Goal: Task Accomplishment & Management: Use online tool/utility

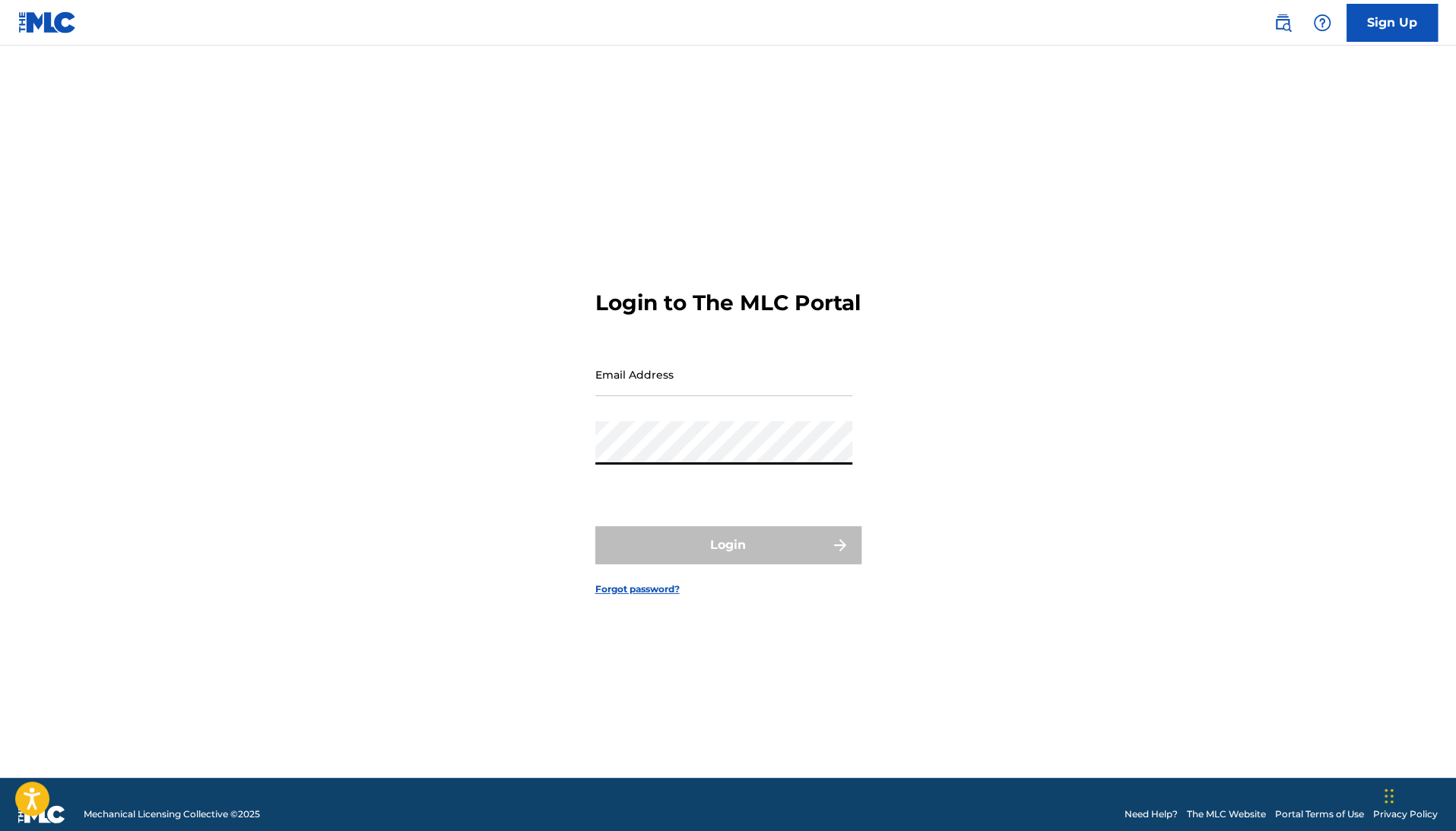
type input "[EMAIL_ADDRESS][DOMAIN_NAME]"
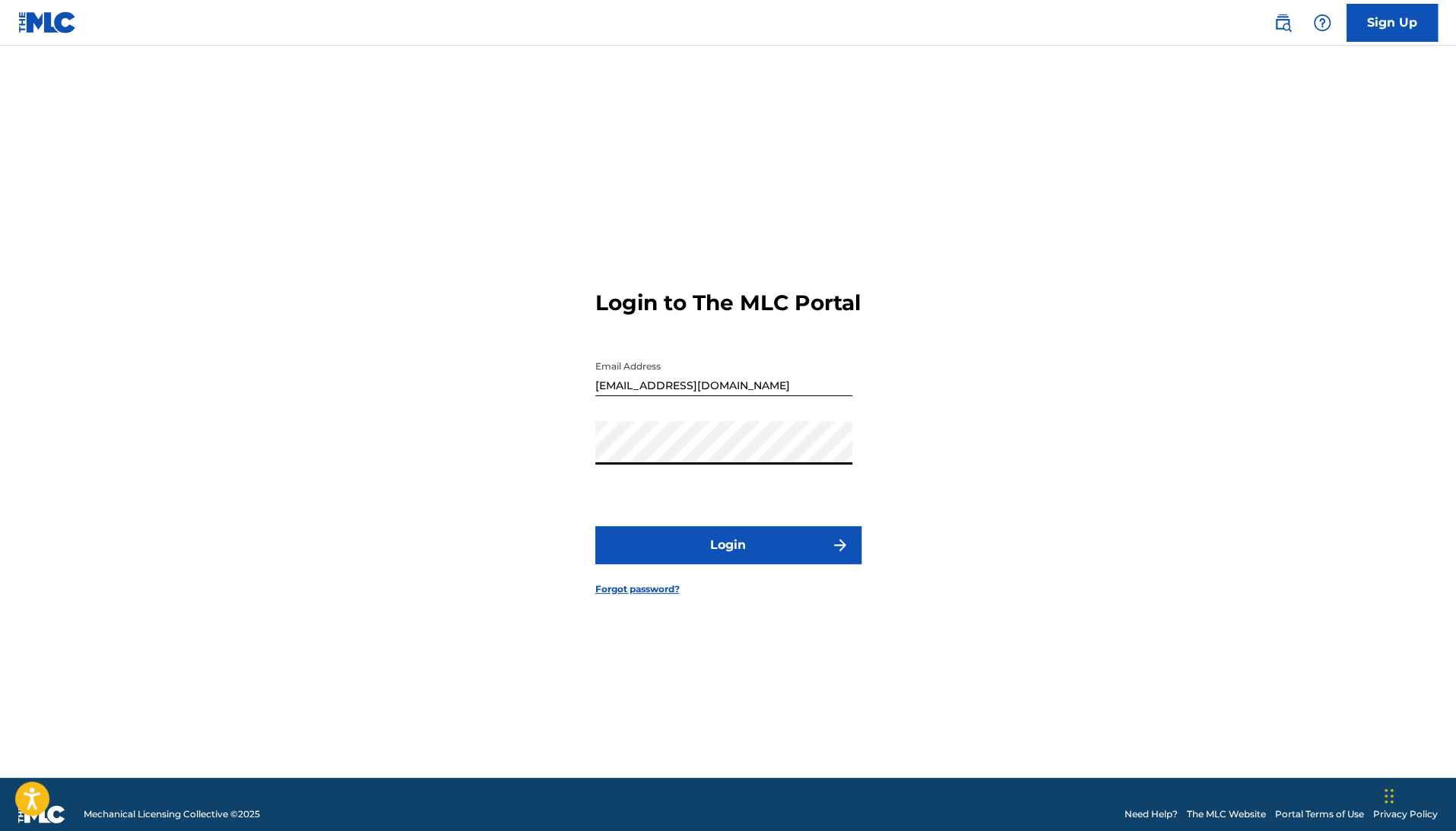
click at [595, 526] on button "Login" at bounding box center [728, 545] width 266 height 38
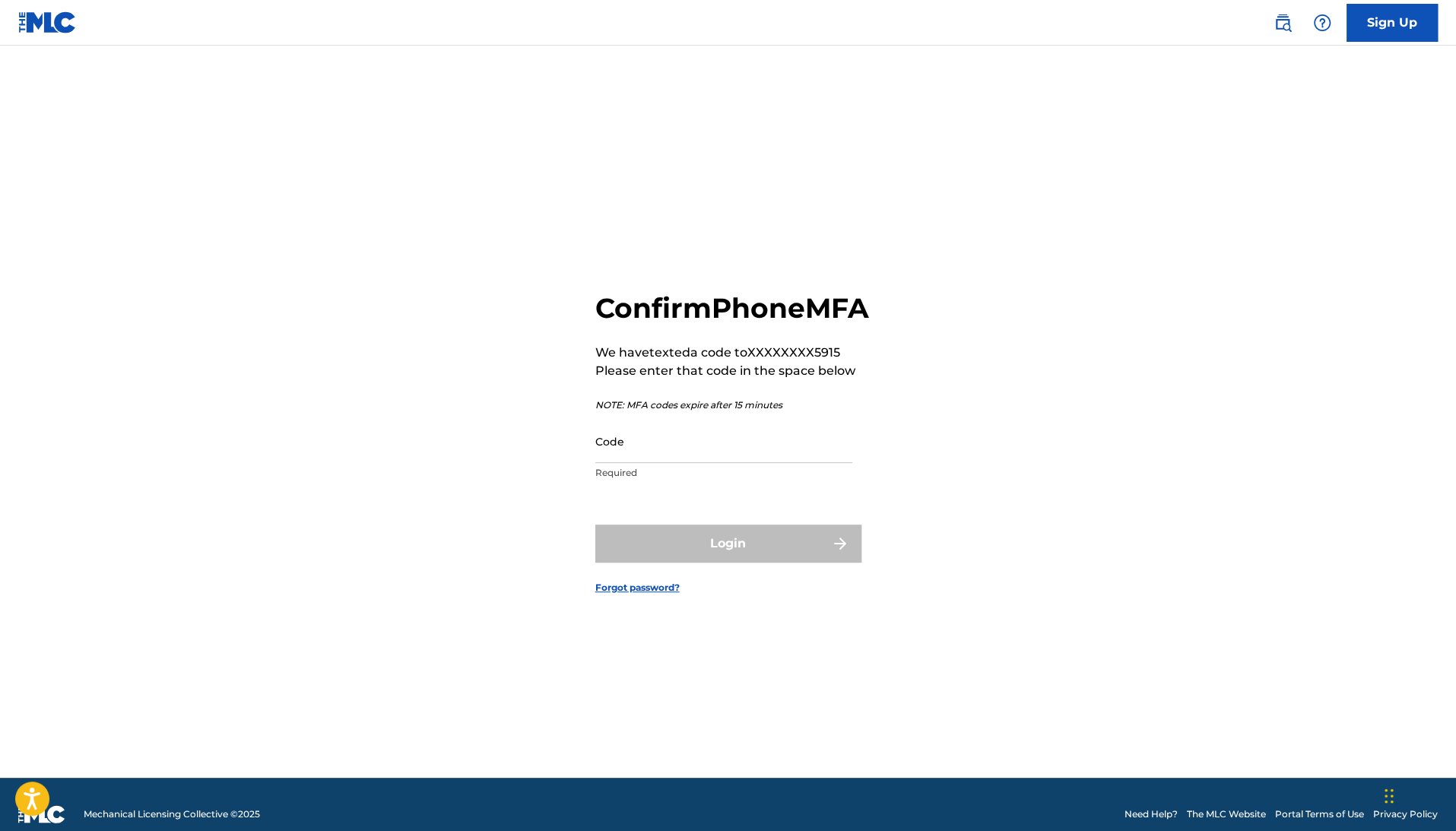
click at [675, 462] on input "Code" at bounding box center [723, 441] width 257 height 43
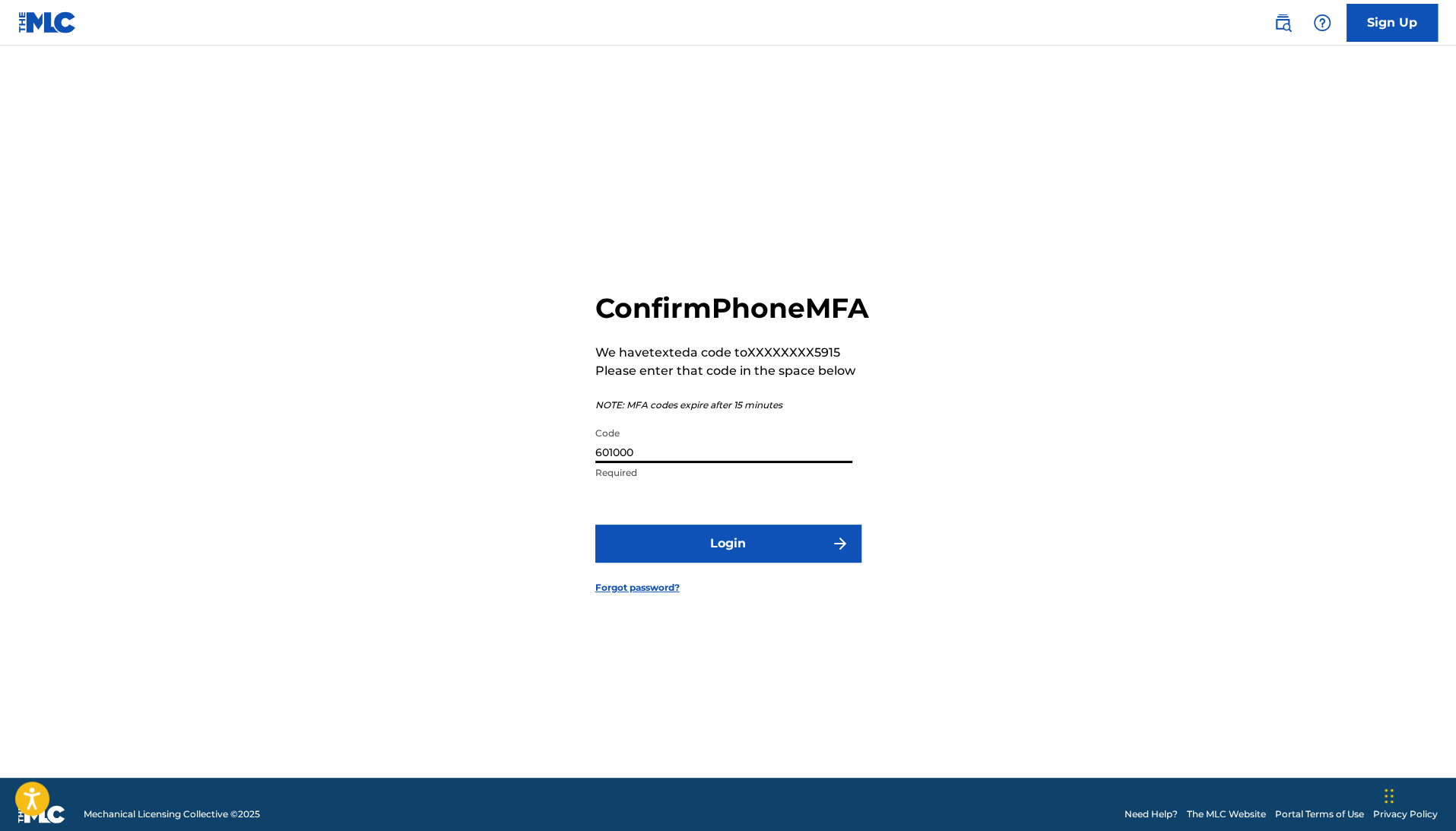
type input "601000"
click at [595, 525] on button "Login" at bounding box center [728, 543] width 266 height 38
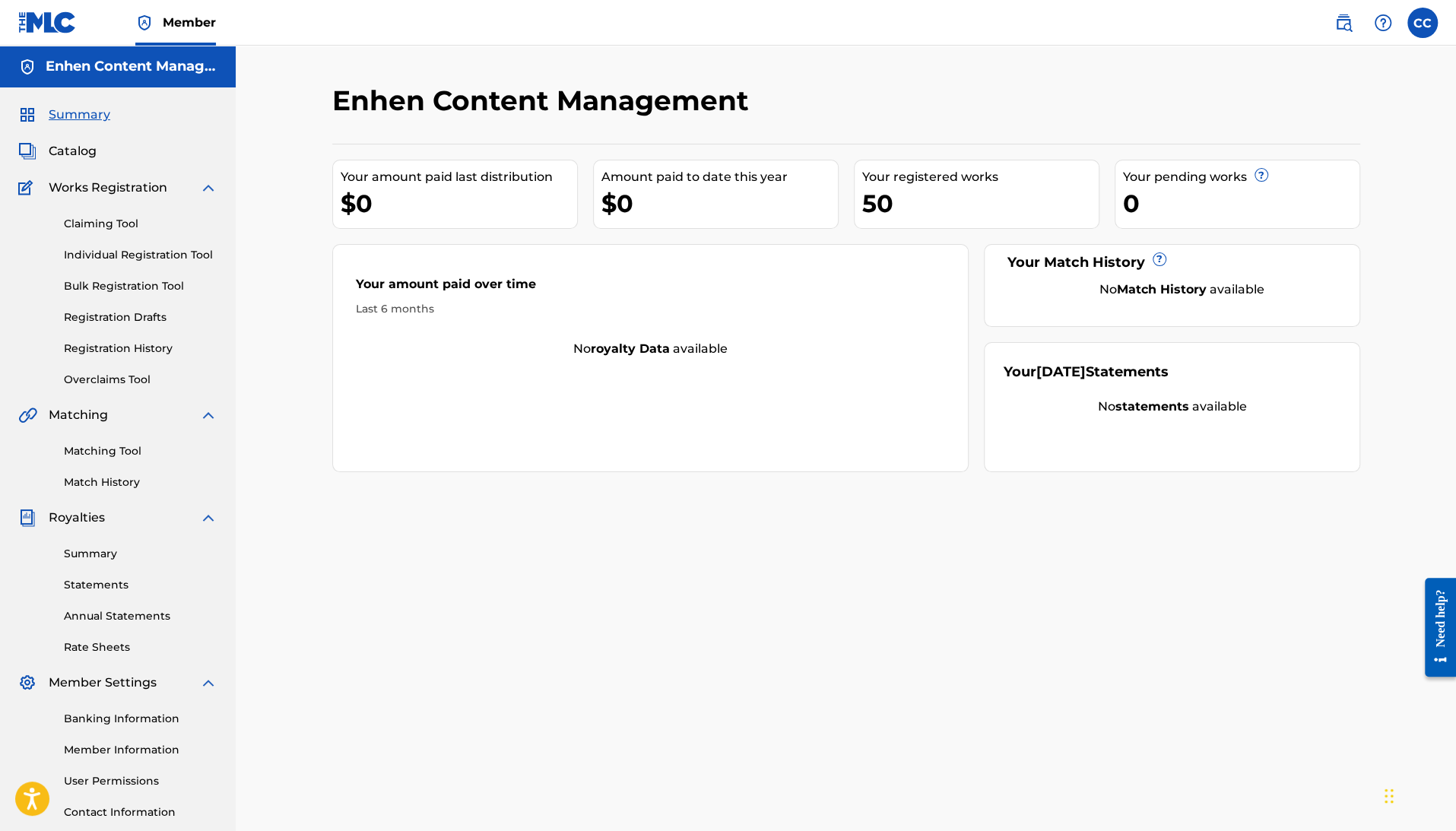
click at [109, 226] on link "Claiming Tool" at bounding box center [140, 223] width 154 height 16
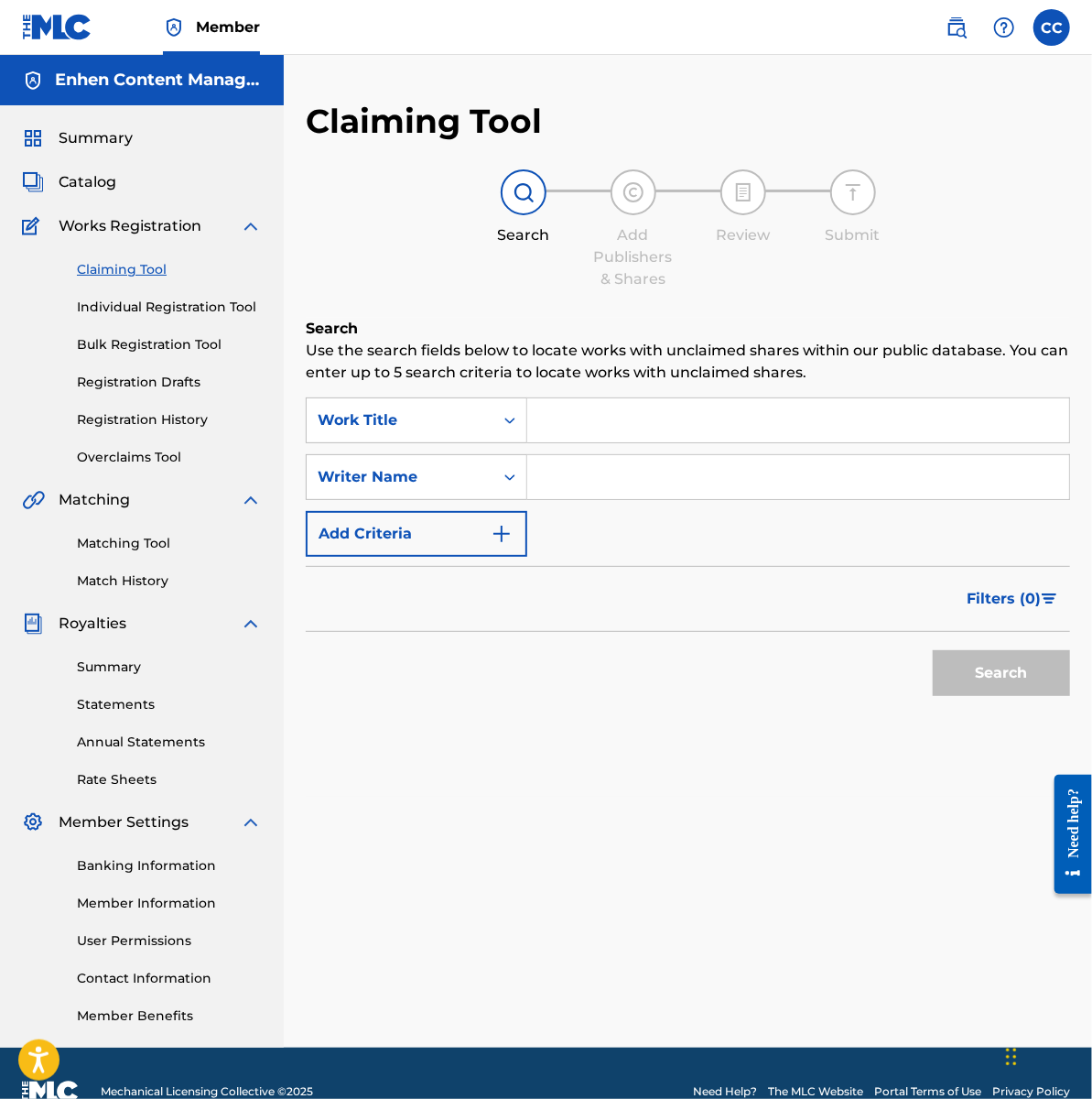
click at [566, 420] on input "Search Form" at bounding box center [798, 420] width 542 height 44
type input "aksepte yo"
click at [932, 650] on button "Search" at bounding box center [1000, 673] width 137 height 46
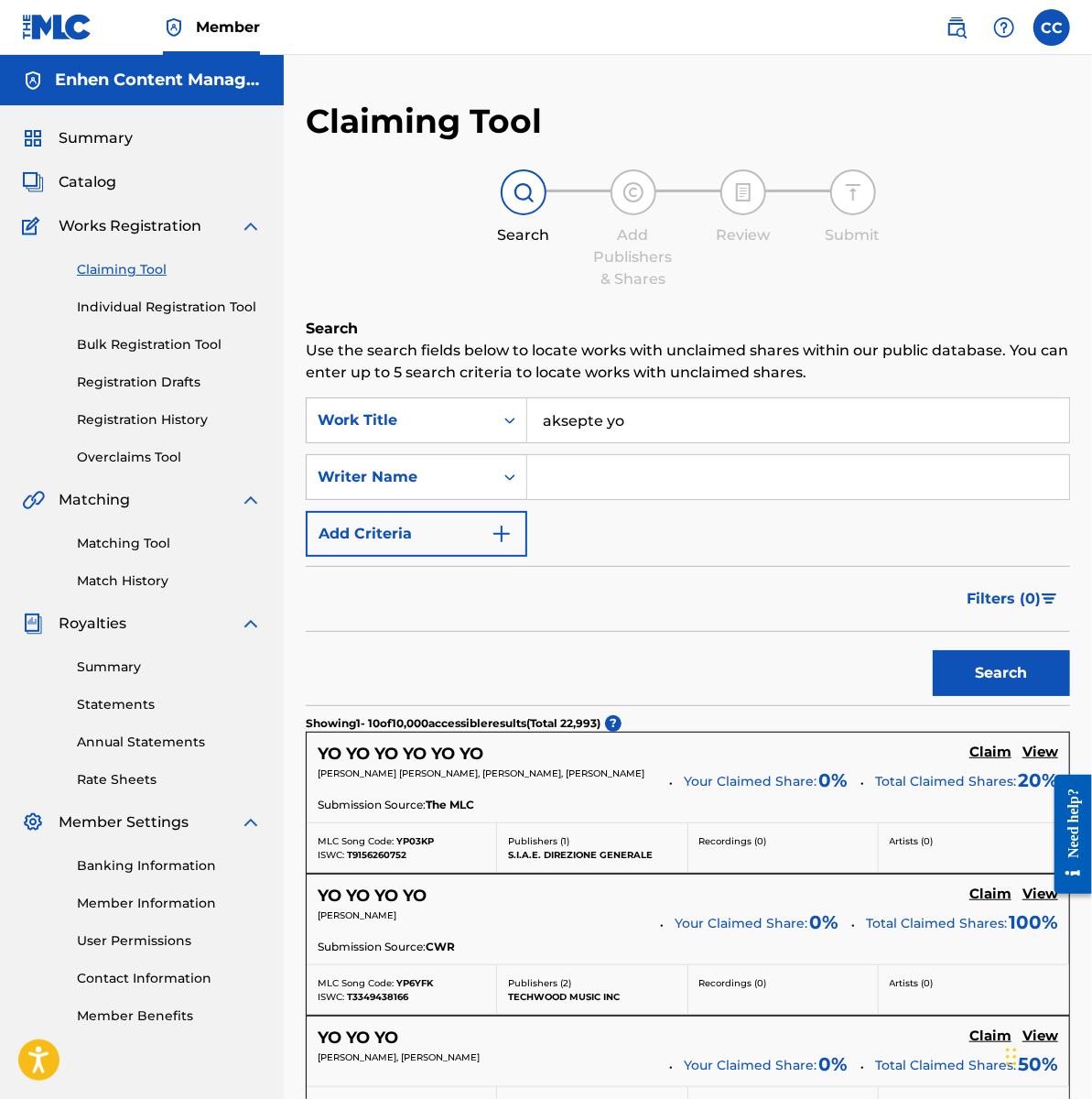
click at [1029, 878] on div "YO YO YO YO Claim View [PERSON_NAME] Your Claimed Share: 0 % Total Claimed Shar…" at bounding box center [688, 920] width 762 height 90
click at [599, 485] on input "Search Form" at bounding box center [798, 477] width 542 height 44
click at [990, 665] on button "Search" at bounding box center [1000, 673] width 137 height 46
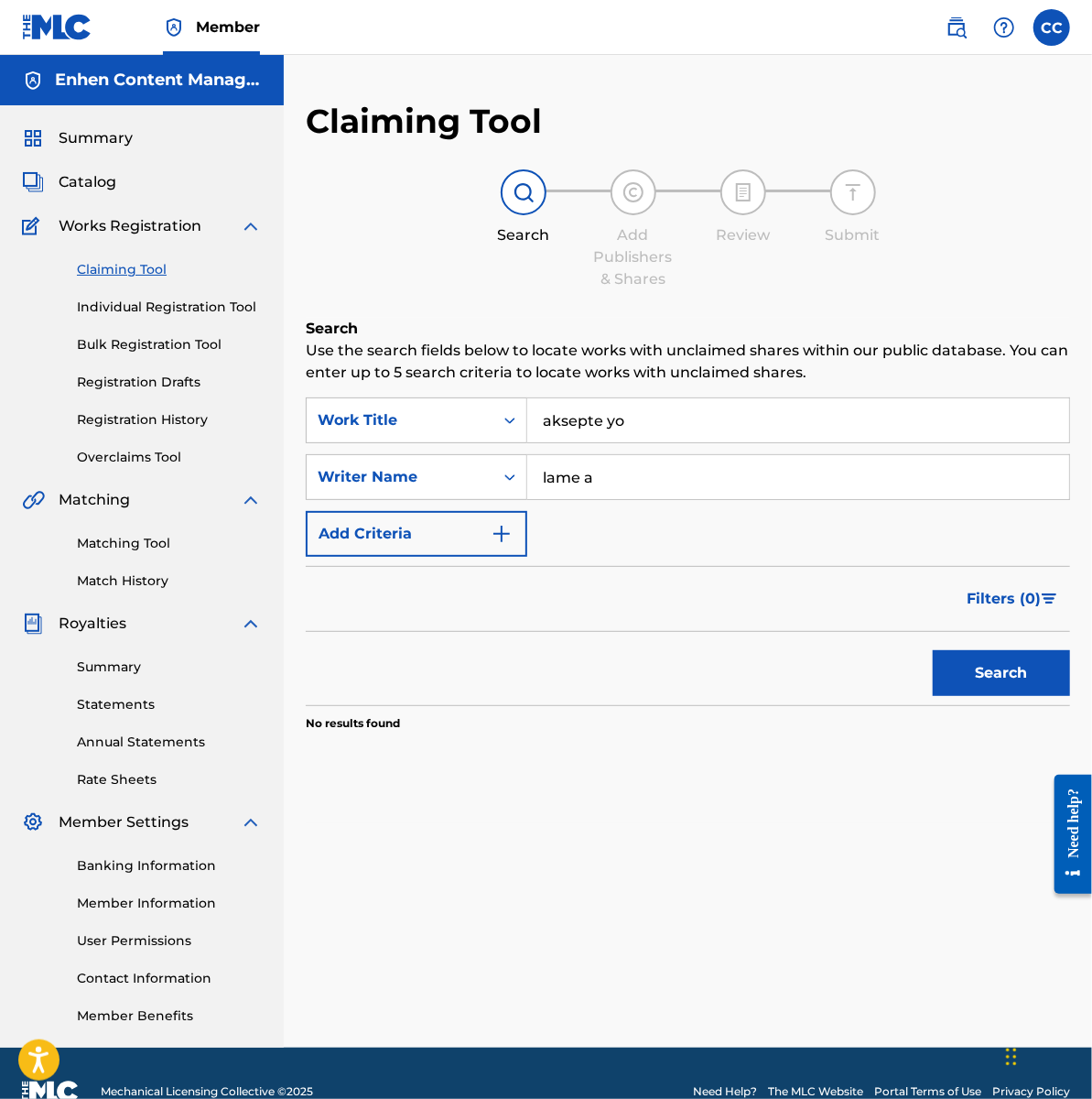
click at [716, 453] on div "SearchWithCriteria2bc1cf34-0834-49e8-9c80-544661a70936 Work Title aksepte yo Se…" at bounding box center [688, 477] width 764 height 159
drag, startPoint x: 654, startPoint y: 470, endPoint x: 486, endPoint y: 487, distance: 168.9
click at [482, 489] on div "SearchWithCriteriace6fef05-cbdf-4290-be10-21de4a523059 Writer Name lame a" at bounding box center [688, 477] width 764 height 46
type input "l"
click at [932, 650] on button "Search" at bounding box center [1000, 673] width 137 height 46
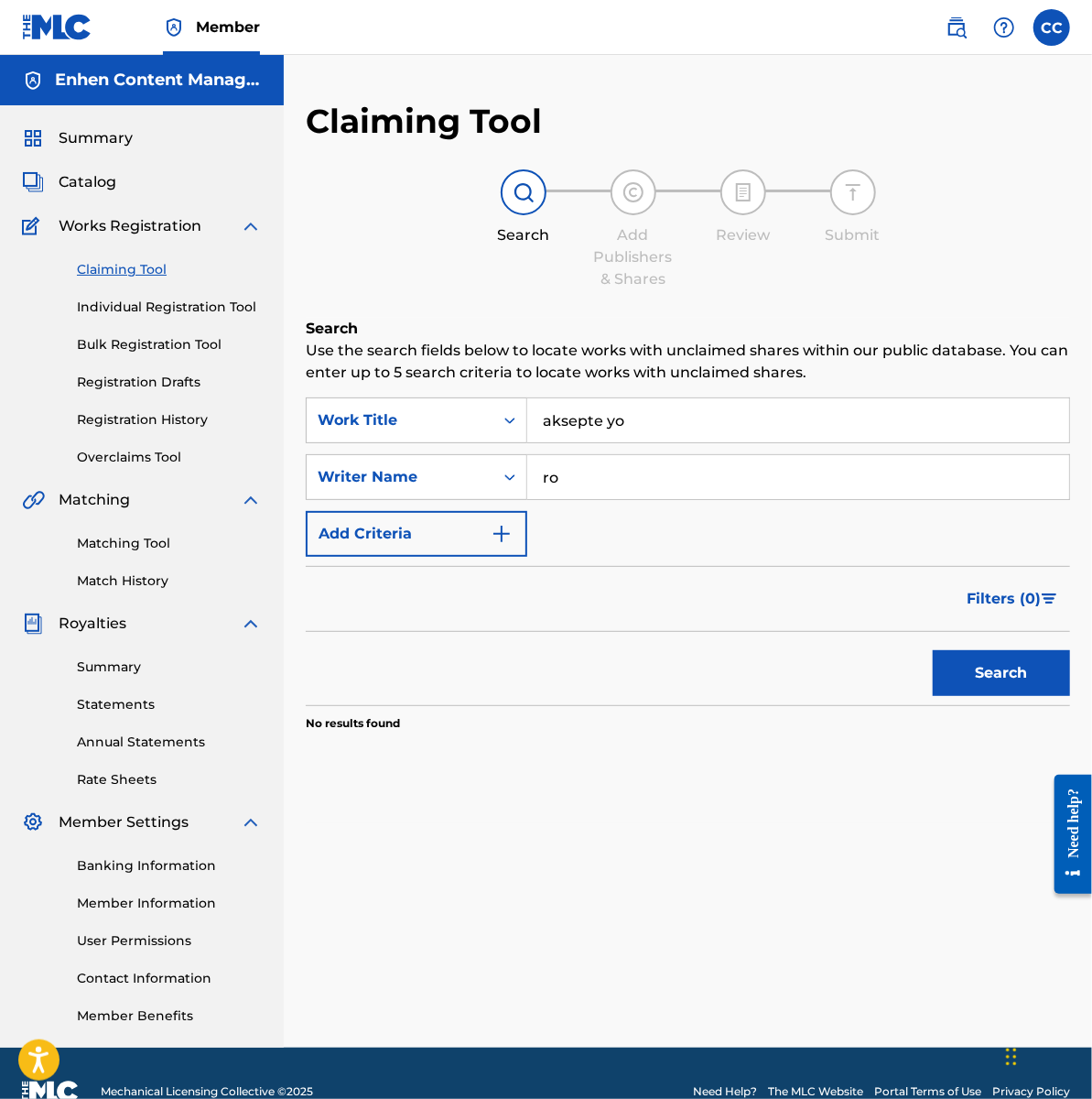
type input "r"
click at [974, 689] on button "Search" at bounding box center [1000, 673] width 137 height 46
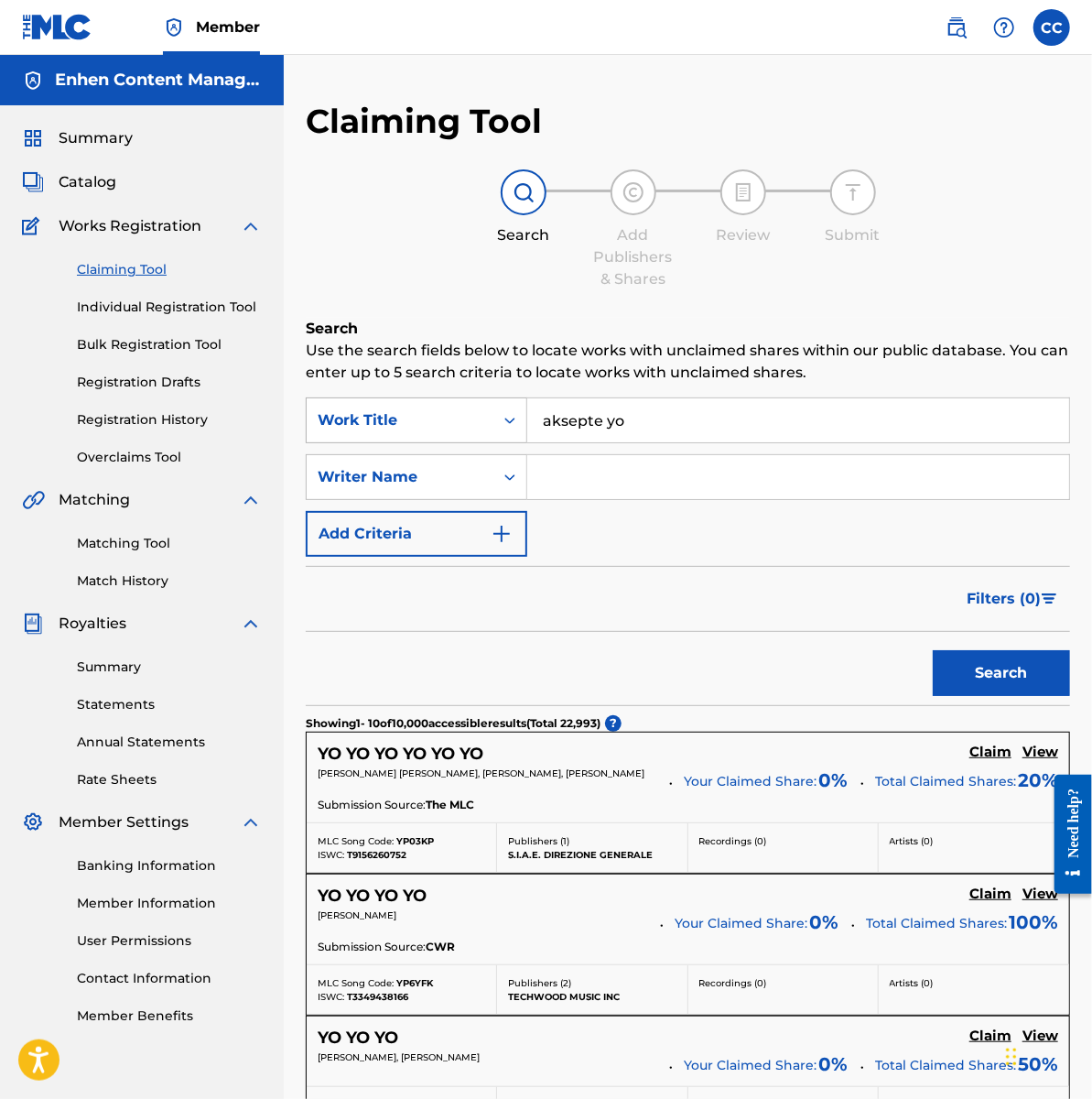
drag, startPoint x: 649, startPoint y: 428, endPoint x: 457, endPoint y: 419, distance: 192.2
click at [457, 419] on div "SearchWithCriteria2bc1cf34-0834-49e8-9c80-544661a70936 Work Title aksepte yo" at bounding box center [688, 420] width 764 height 46
click at [974, 659] on button "Search" at bounding box center [1000, 673] width 137 height 46
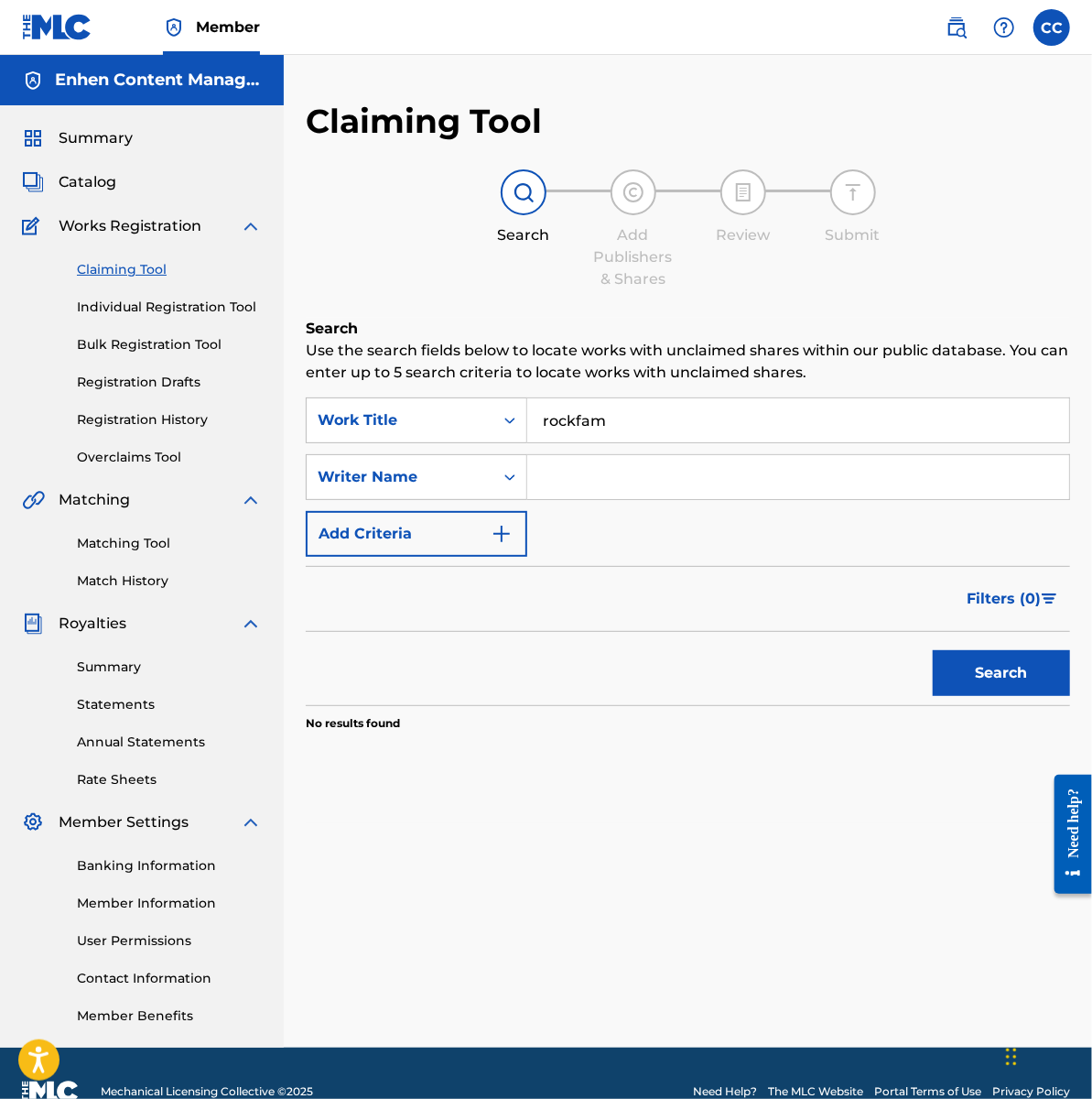
click at [632, 432] on input "rockfam" at bounding box center [798, 420] width 542 height 44
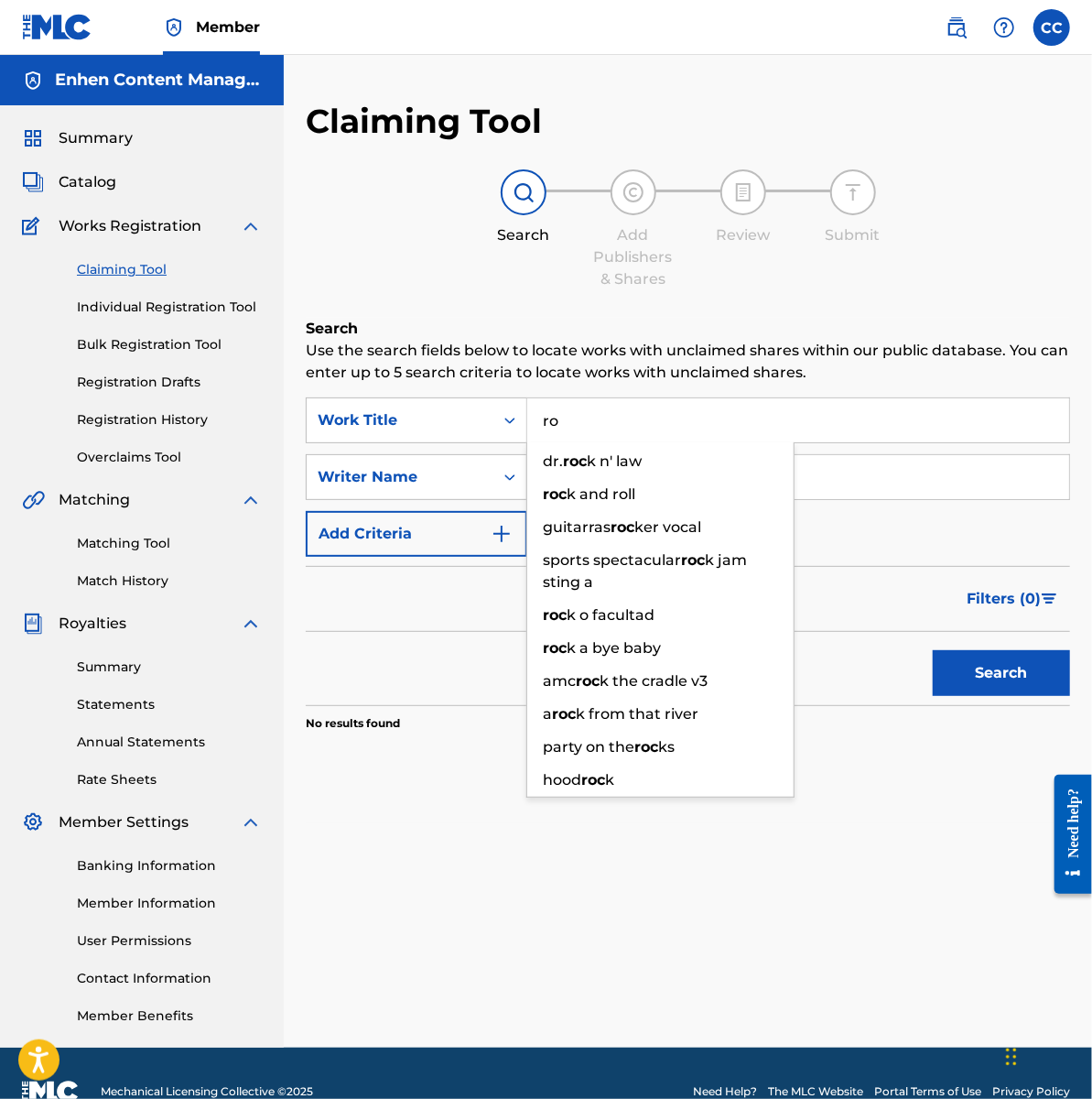
type input "r"
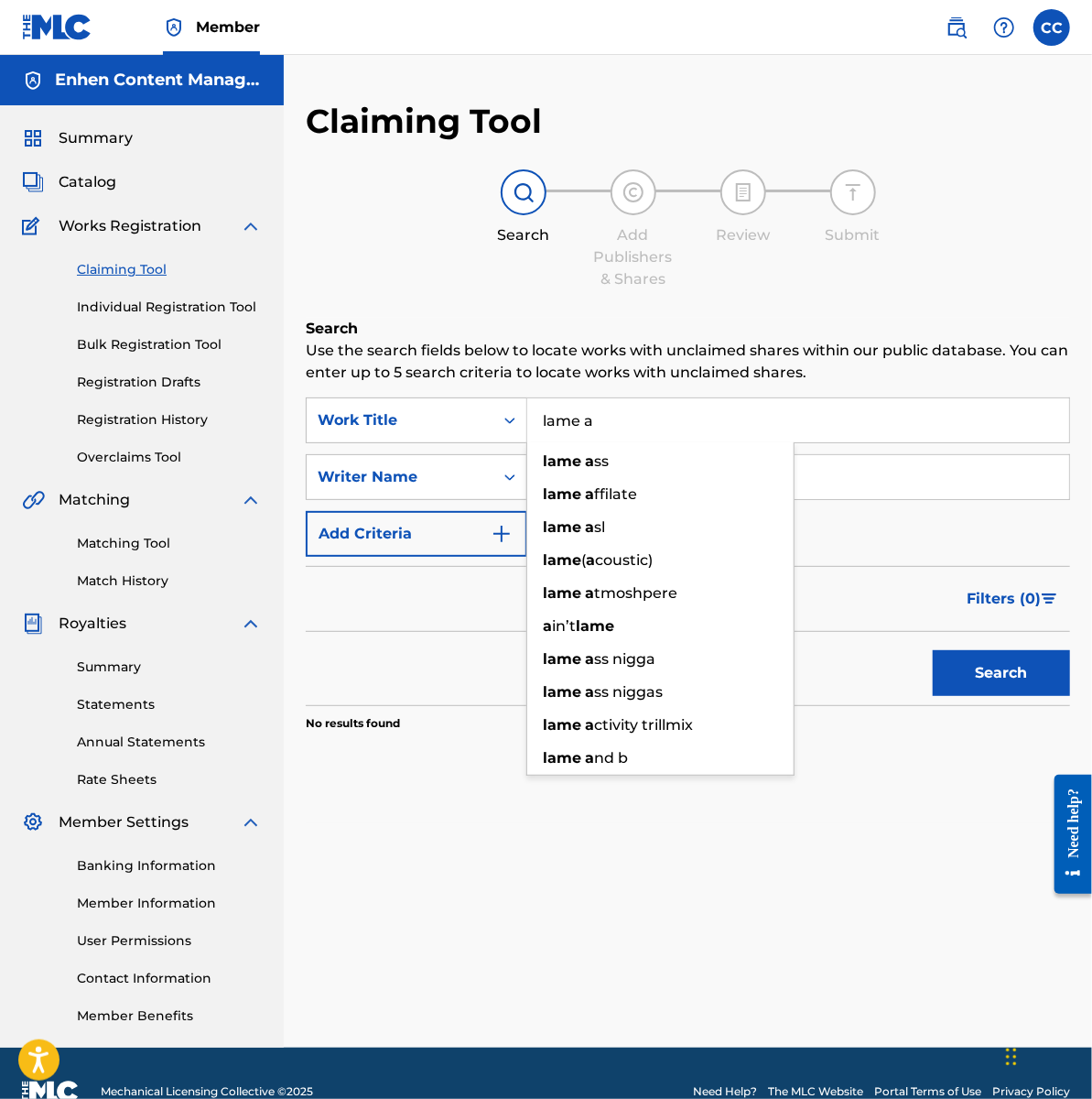
click at [1022, 674] on button "Search" at bounding box center [1000, 673] width 137 height 46
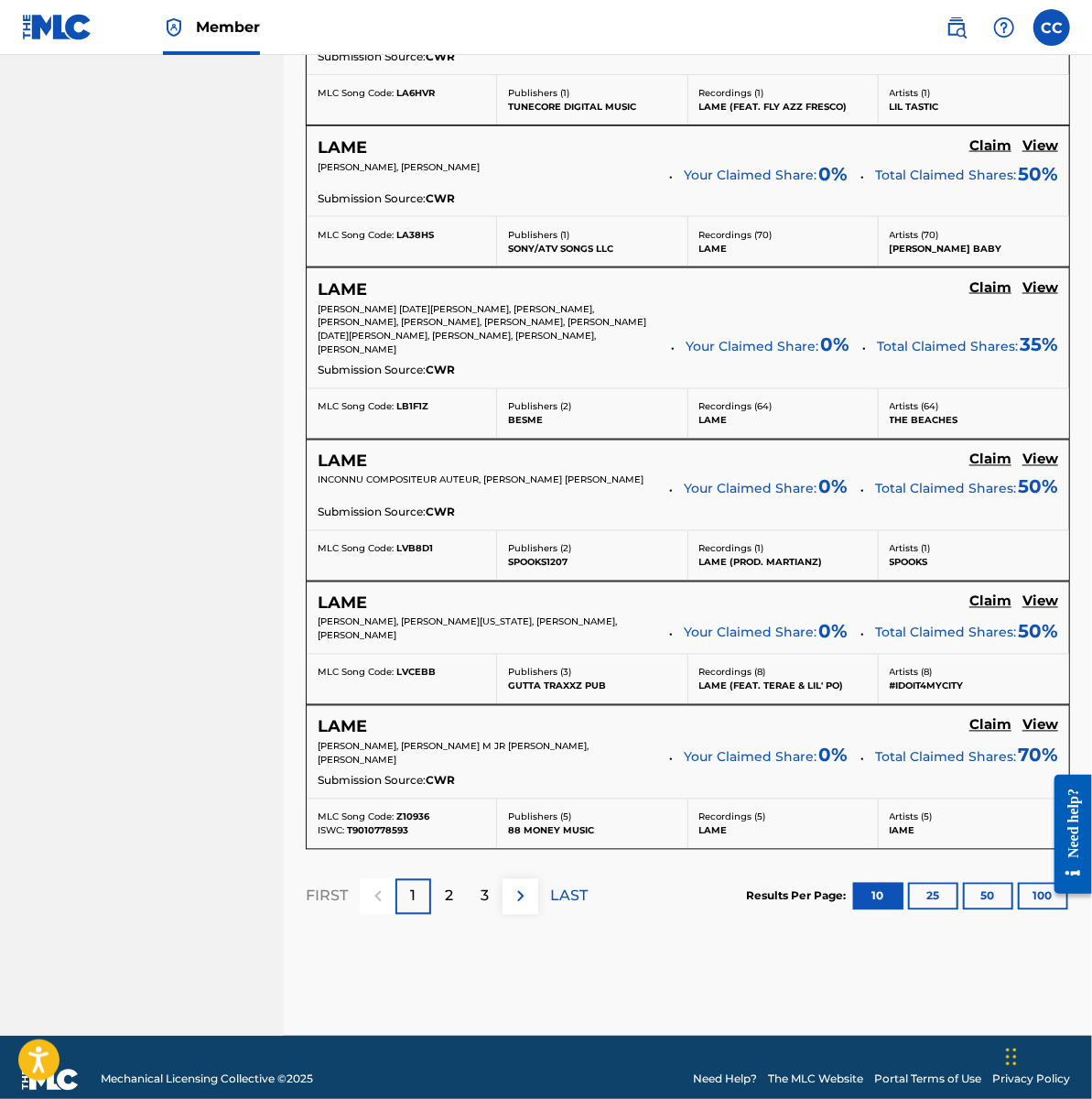
click at [1028, 882] on button "100" at bounding box center [1042, 895] width 50 height 27
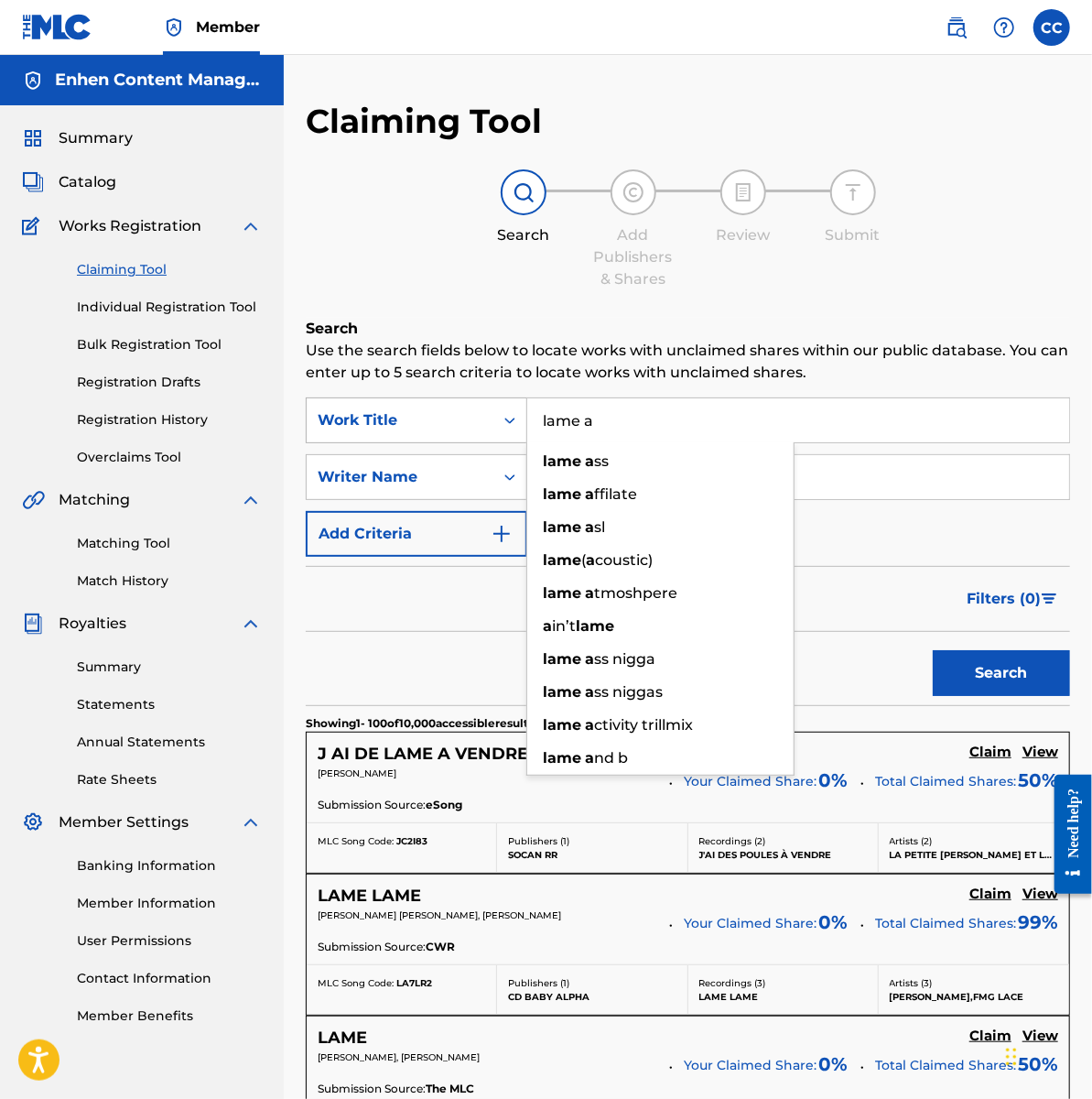
drag, startPoint x: 670, startPoint y: 420, endPoint x: 406, endPoint y: 427, distance: 264.1
click at [406, 427] on div "SearchWithCriteria2bc1cf34-0834-49e8-9c80-544661a70936 Work Title lame a lame a…" at bounding box center [688, 420] width 764 height 46
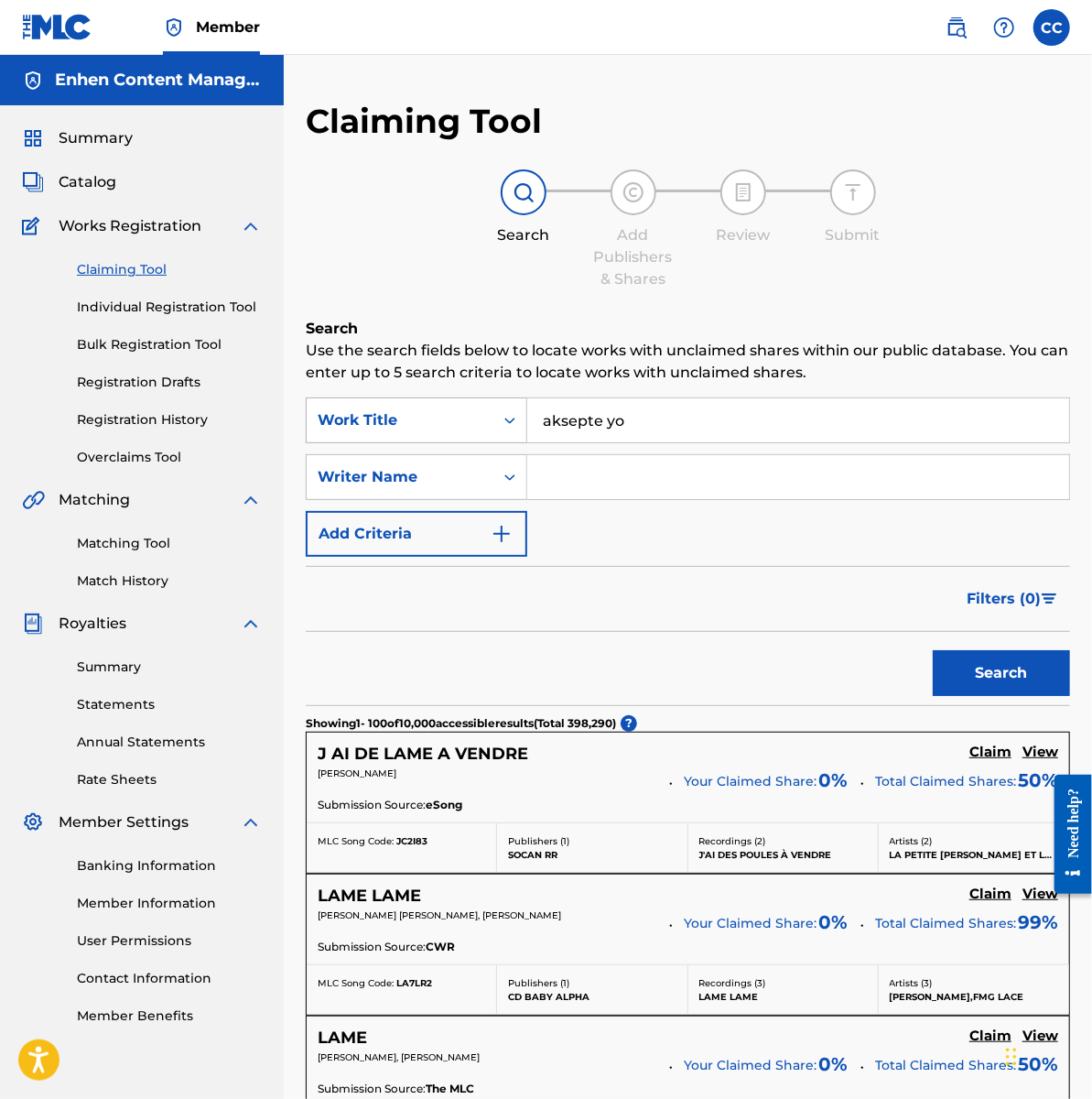
click at [932, 650] on button "Search" at bounding box center [1000, 673] width 137 height 46
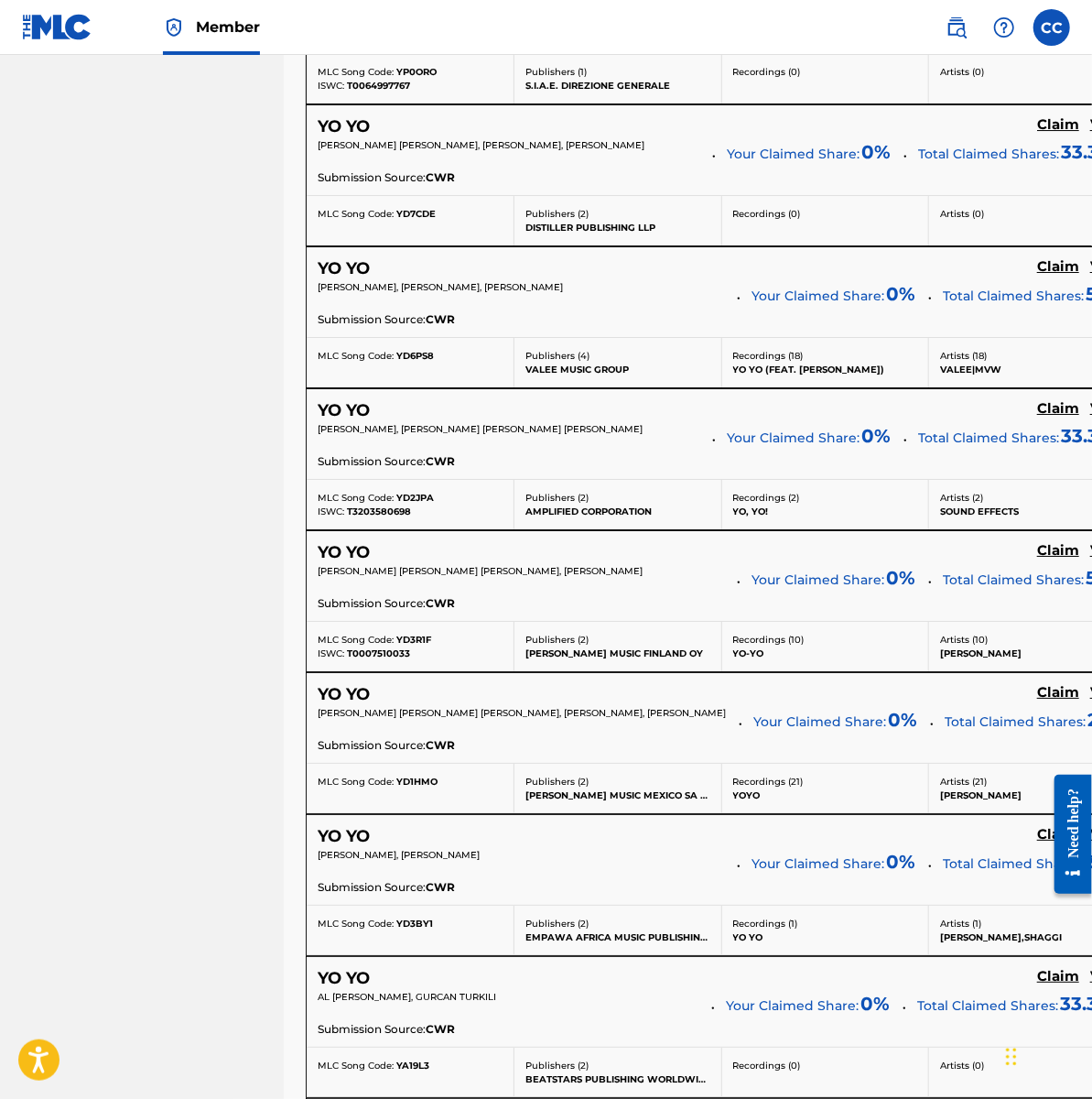
scroll to position [13577, 0]
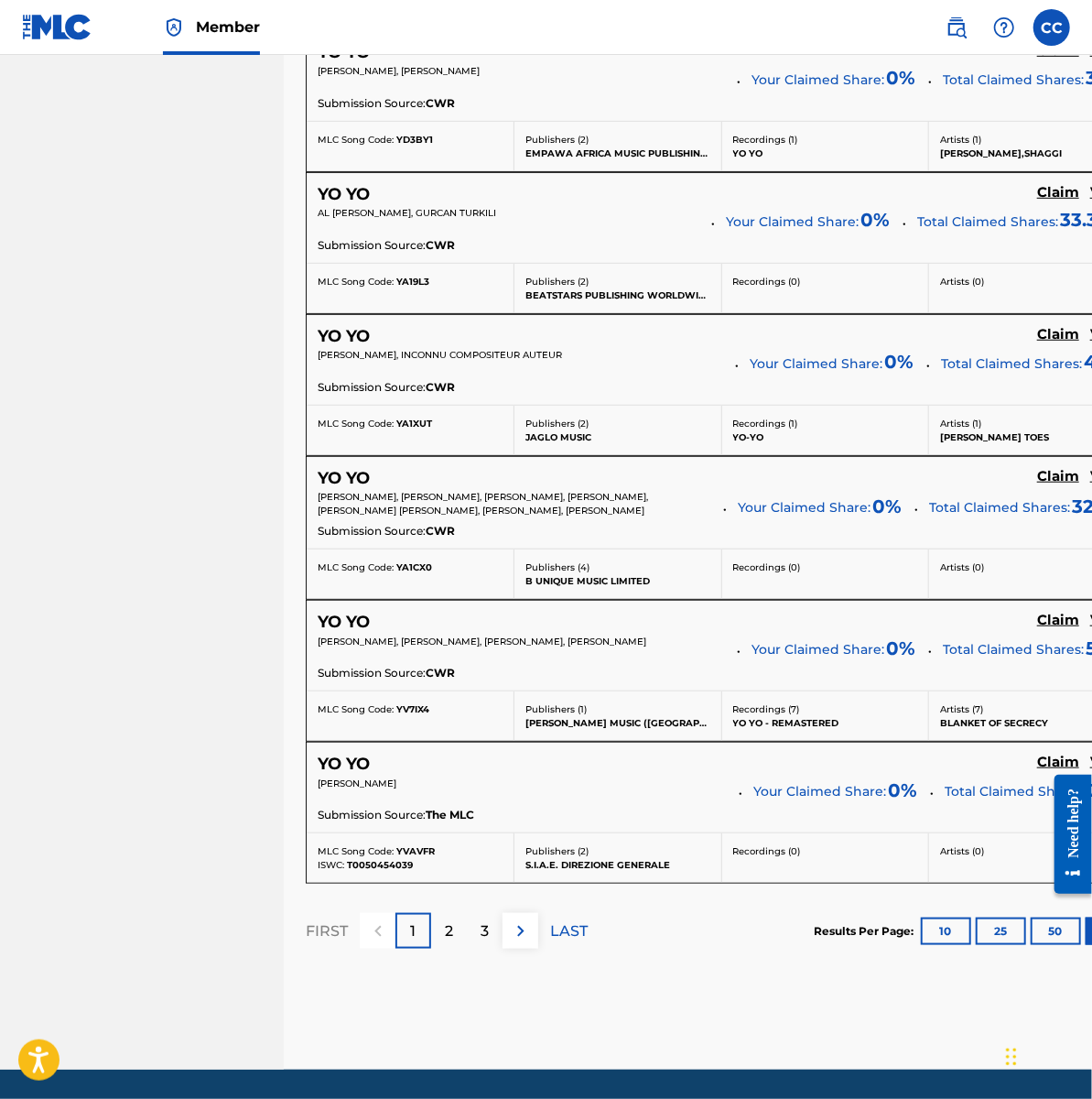
click at [565, 921] on p "LAST" at bounding box center [569, 932] width 37 height 22
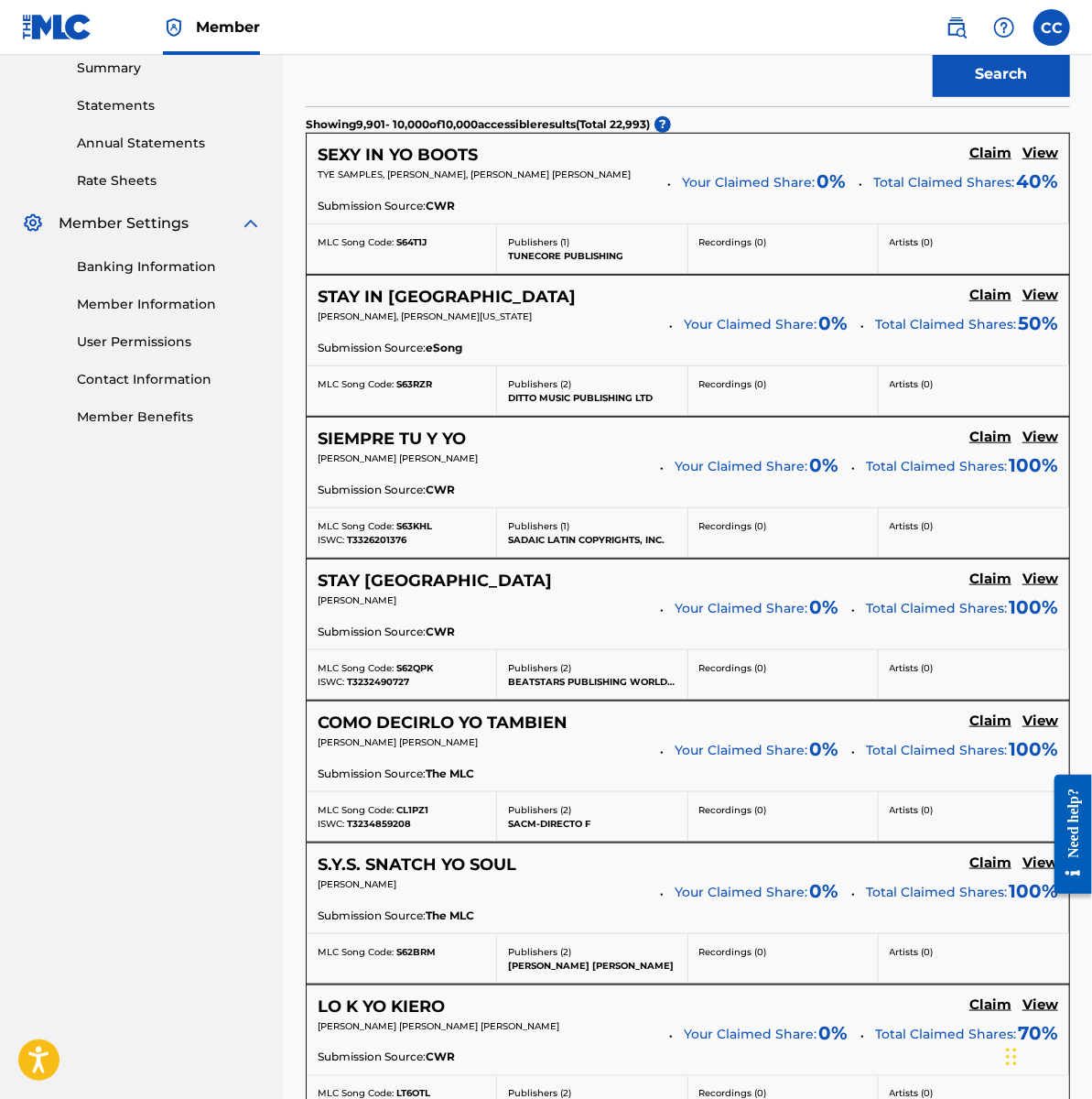
scroll to position [0, 0]
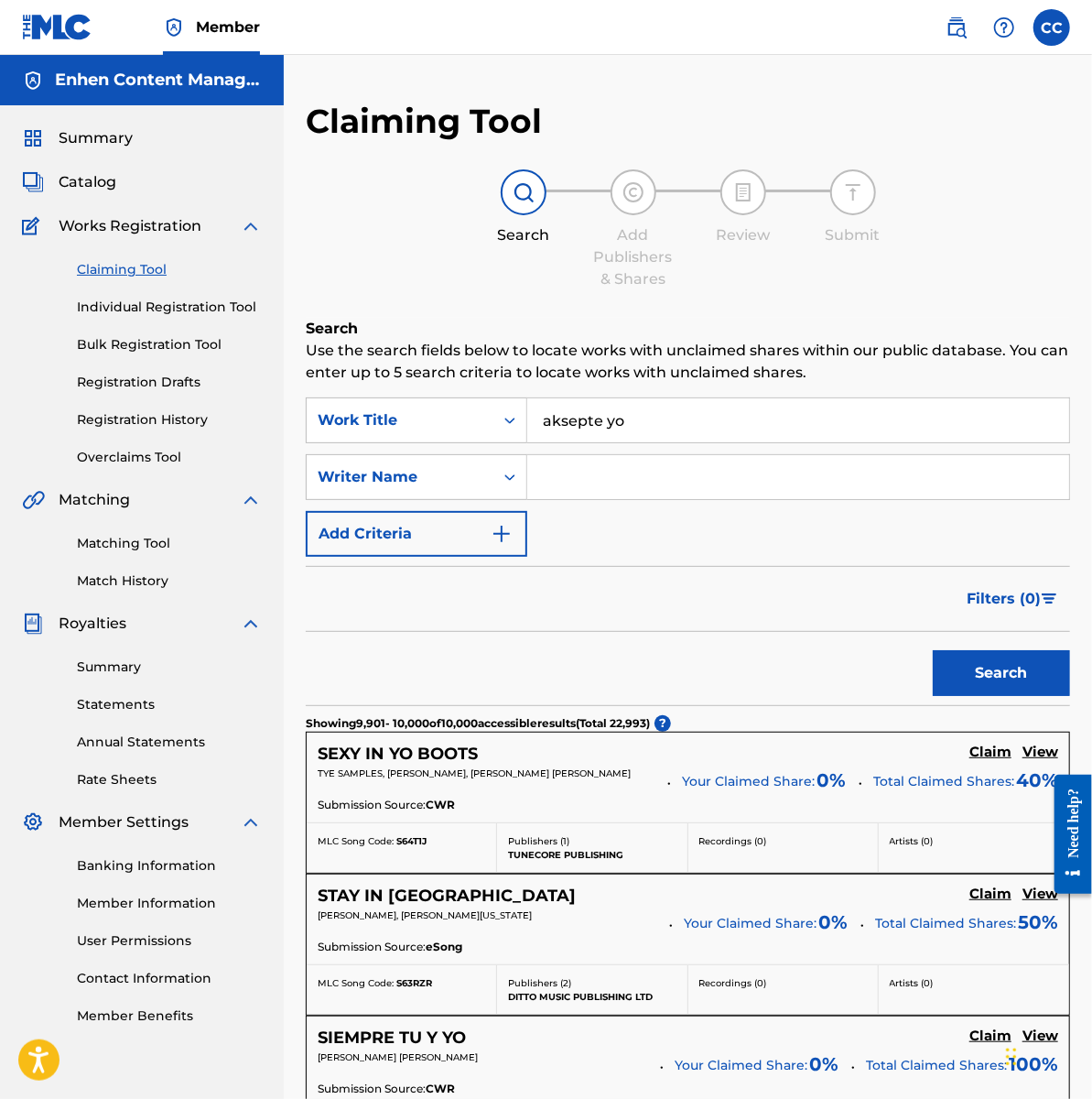
click at [672, 416] on input "aksepte yo" at bounding box center [798, 420] width 542 height 44
click at [932, 650] on button "Search" at bounding box center [1000, 673] width 137 height 46
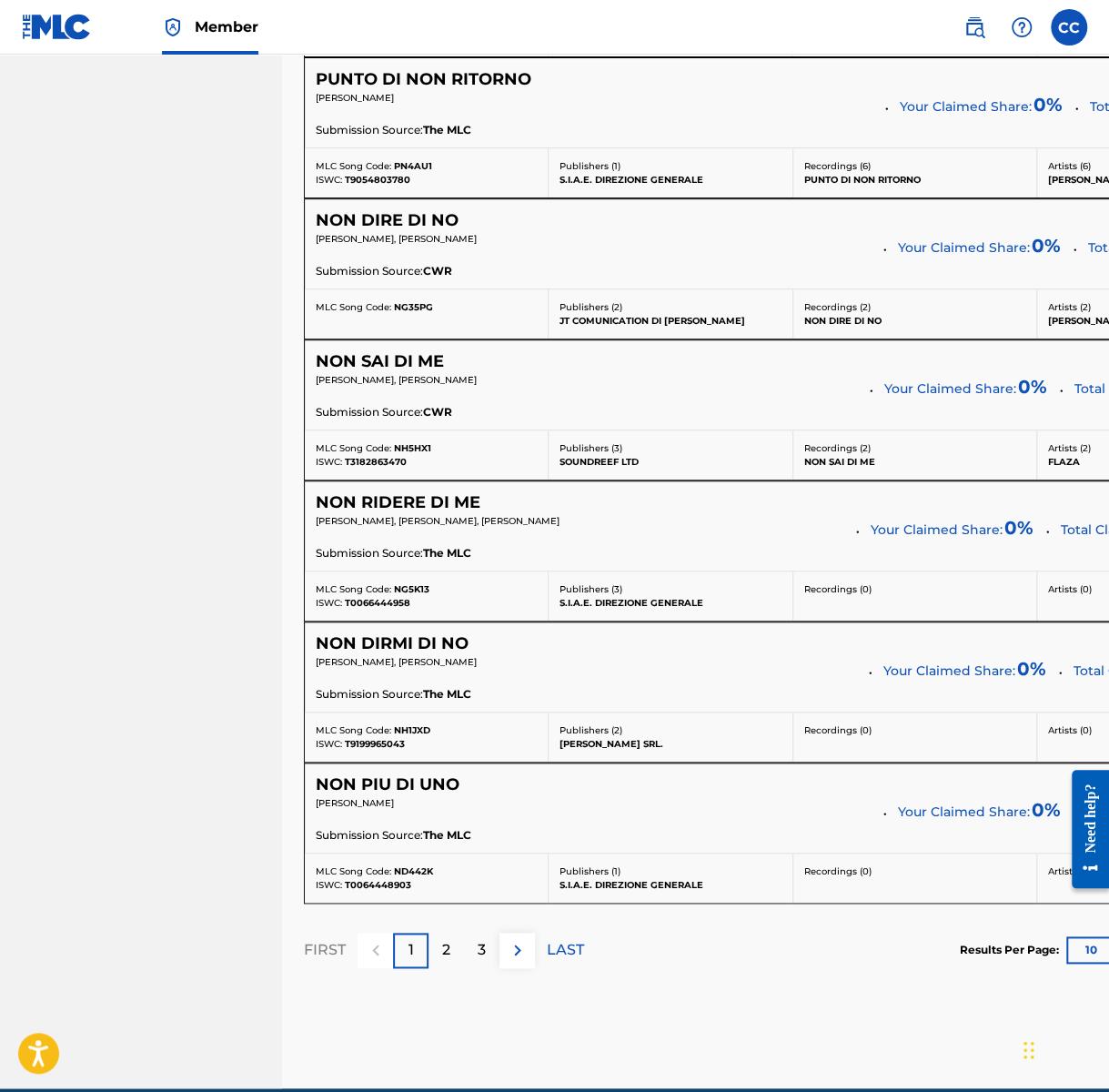
scroll to position [0, 46]
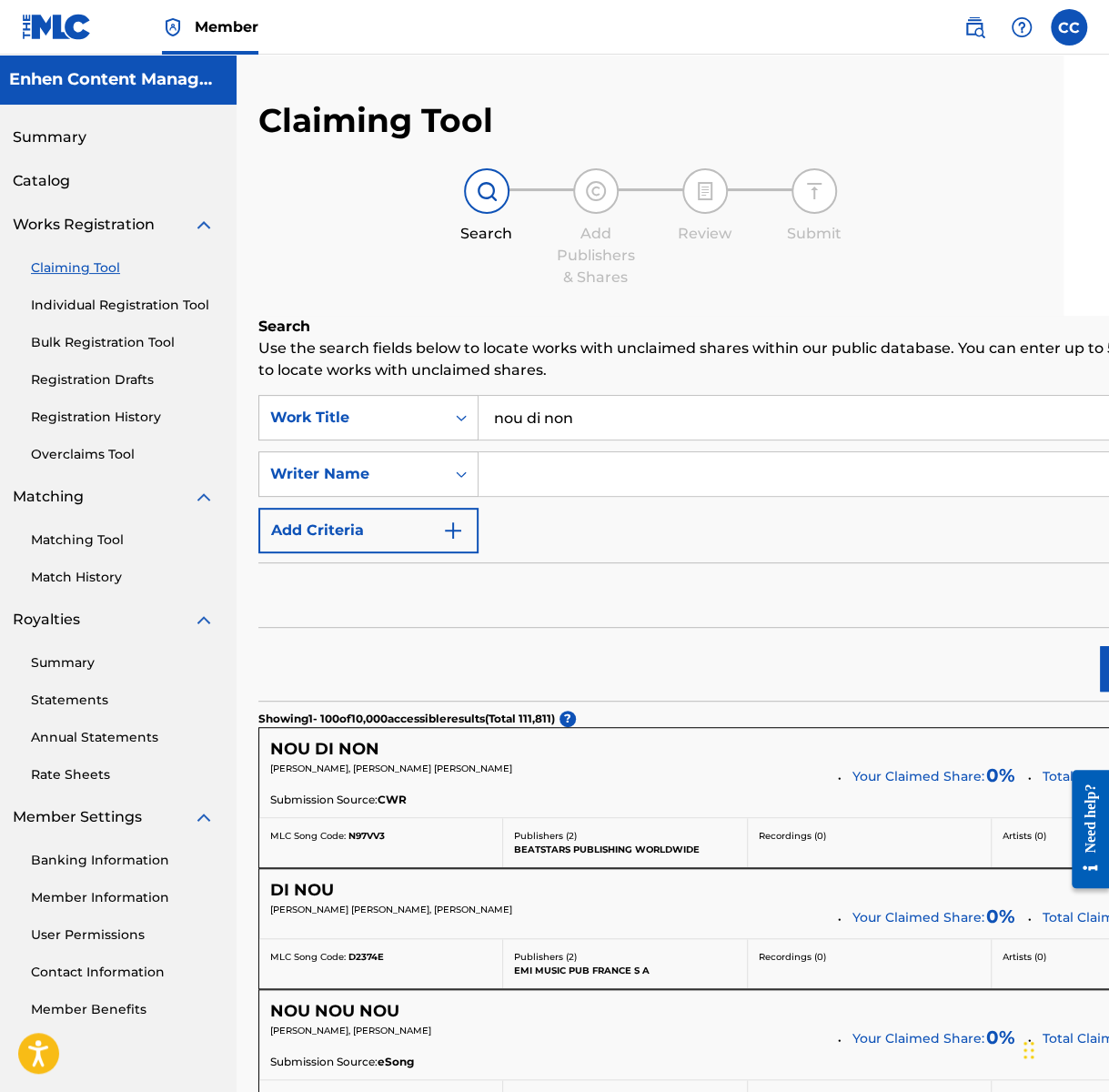
click at [577, 855] on div "Publishers ( 2 ) BEATSTARS PUBLISHING WORLDWIDE" at bounding box center [625, 842] width 244 height 49
click at [645, 428] on input "nou di non" at bounding box center [856, 417] width 757 height 44
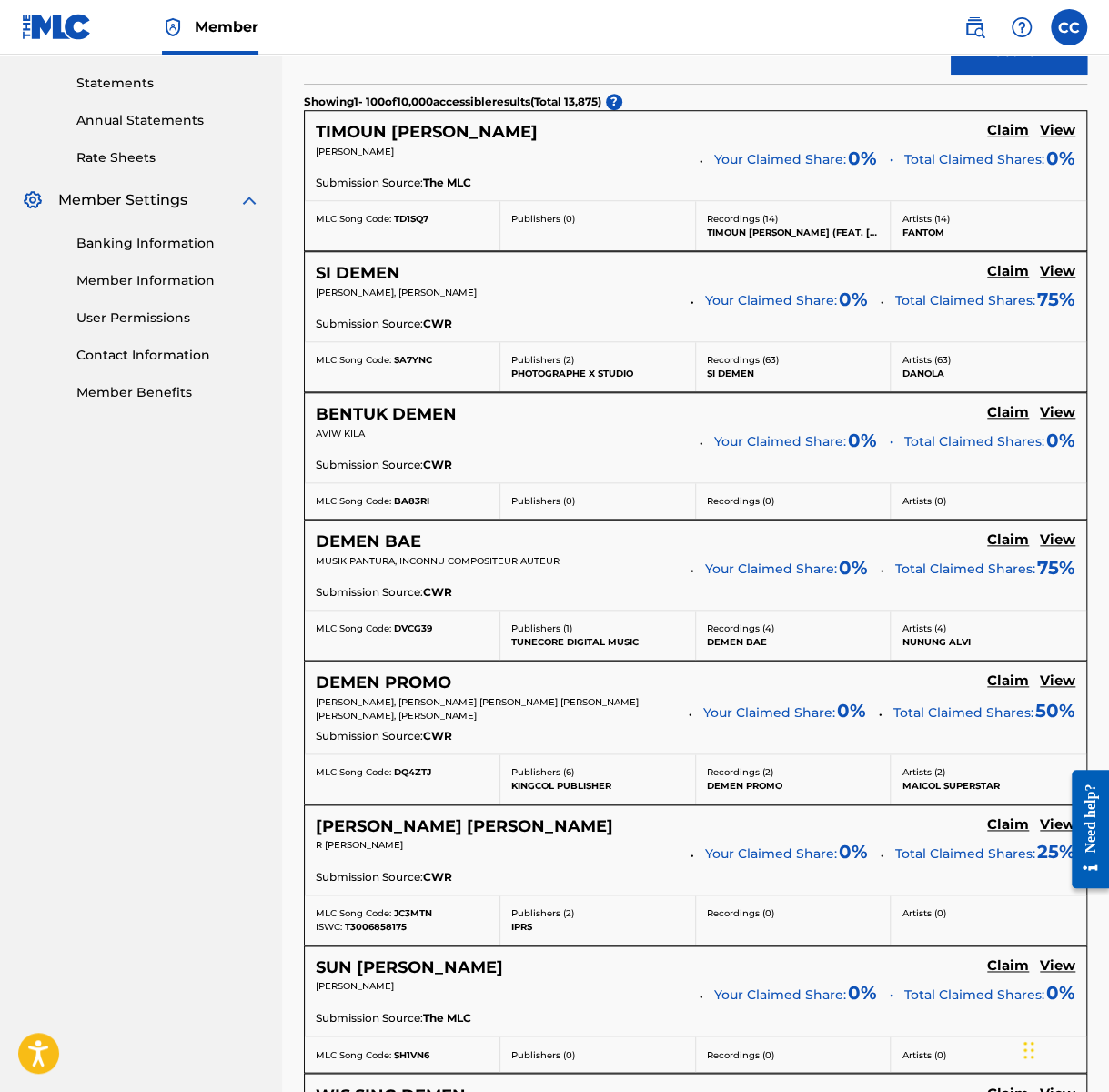
scroll to position [0, 0]
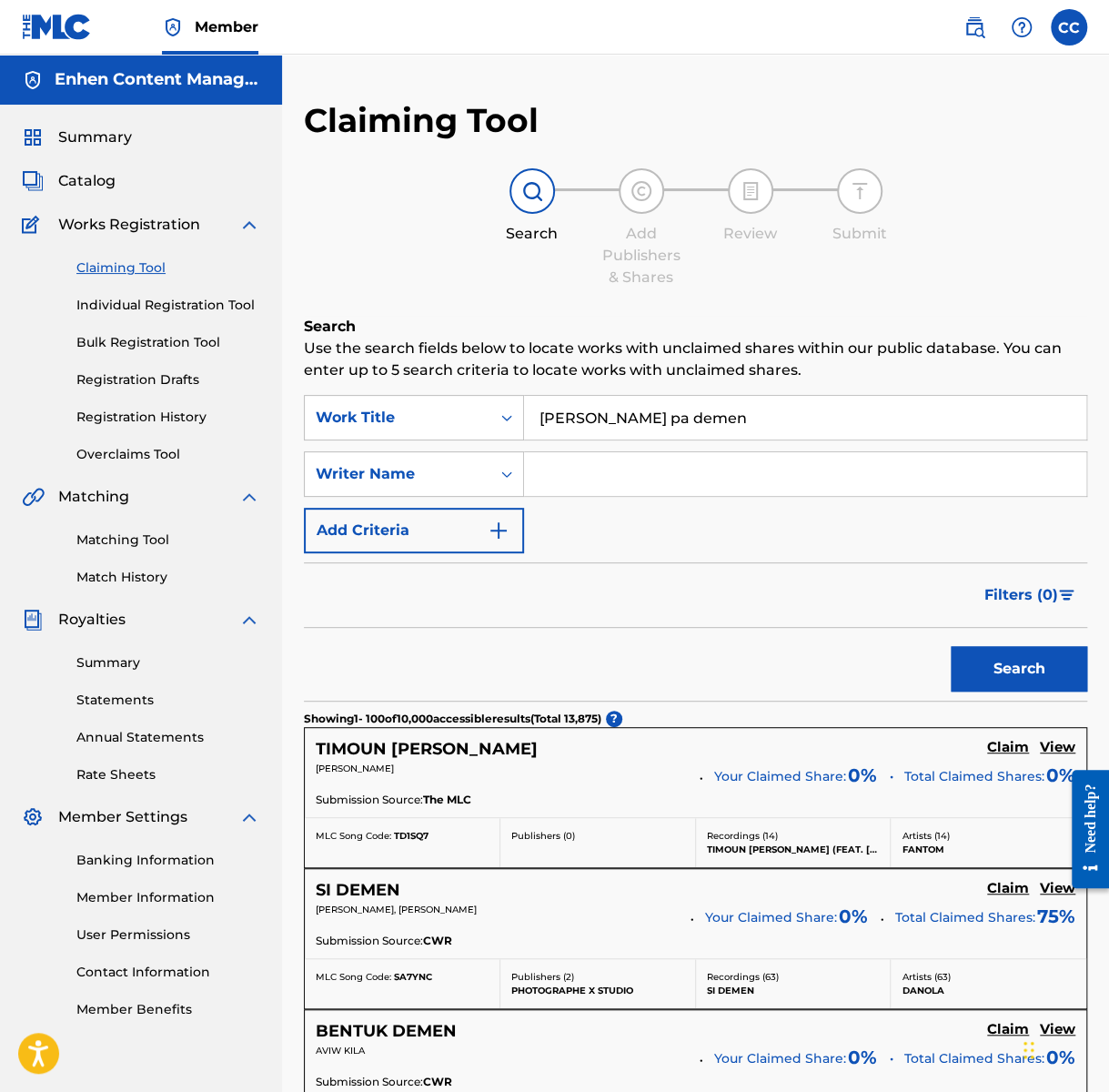
click at [655, 425] on input "[PERSON_NAME] pa demen" at bounding box center [804, 417] width 562 height 44
click at [951, 646] on button "Search" at bounding box center [1019, 669] width 137 height 46
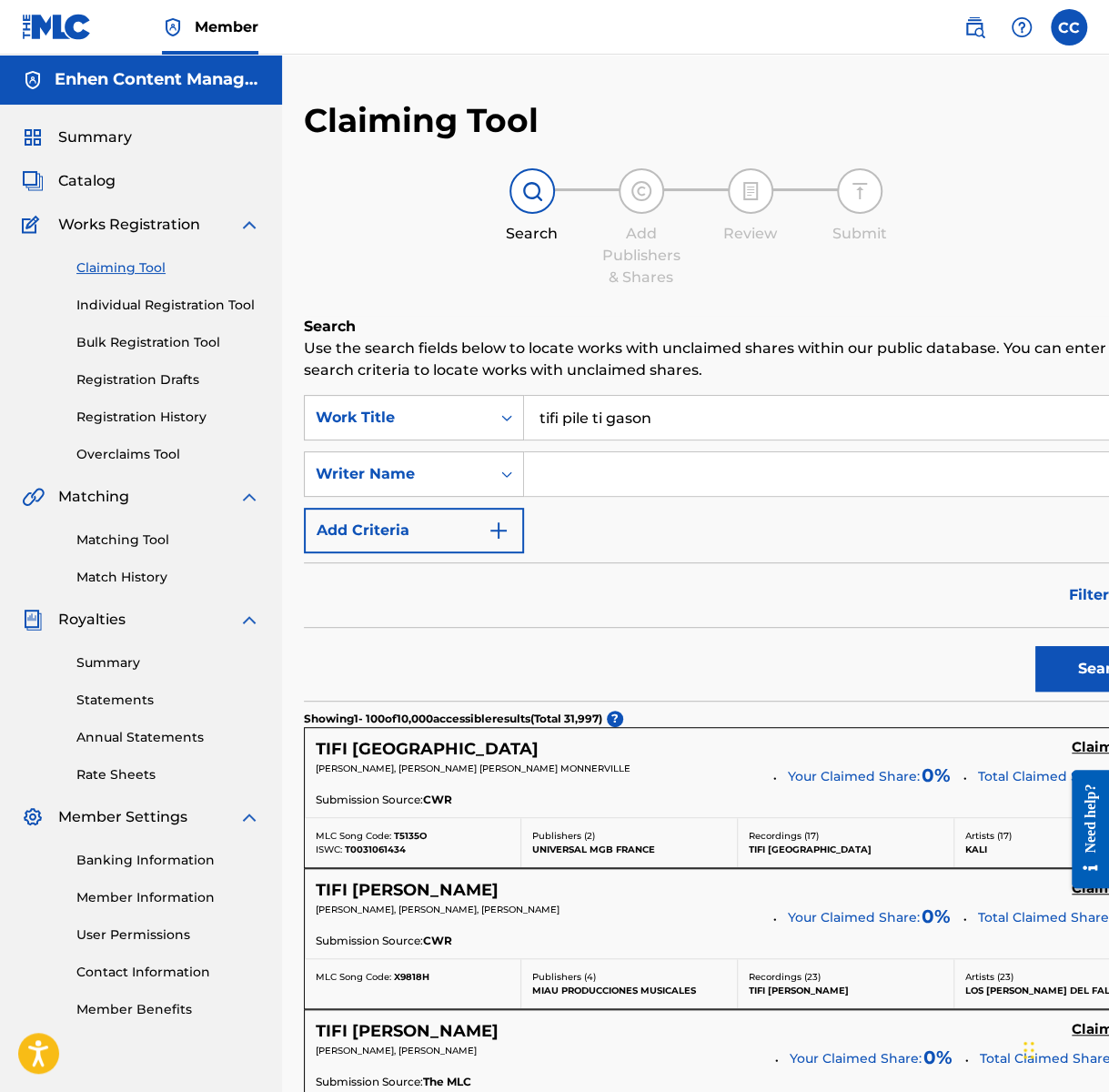
click at [729, 412] on input "tifi pile ti gason" at bounding box center [847, 417] width 647 height 44
click at [1036, 646] on button "Search" at bounding box center [1103, 669] width 137 height 46
drag, startPoint x: 610, startPoint y: 415, endPoint x: 285, endPoint y: 385, distance: 326.4
click at [1036, 646] on button "Search" at bounding box center [1103, 669] width 137 height 46
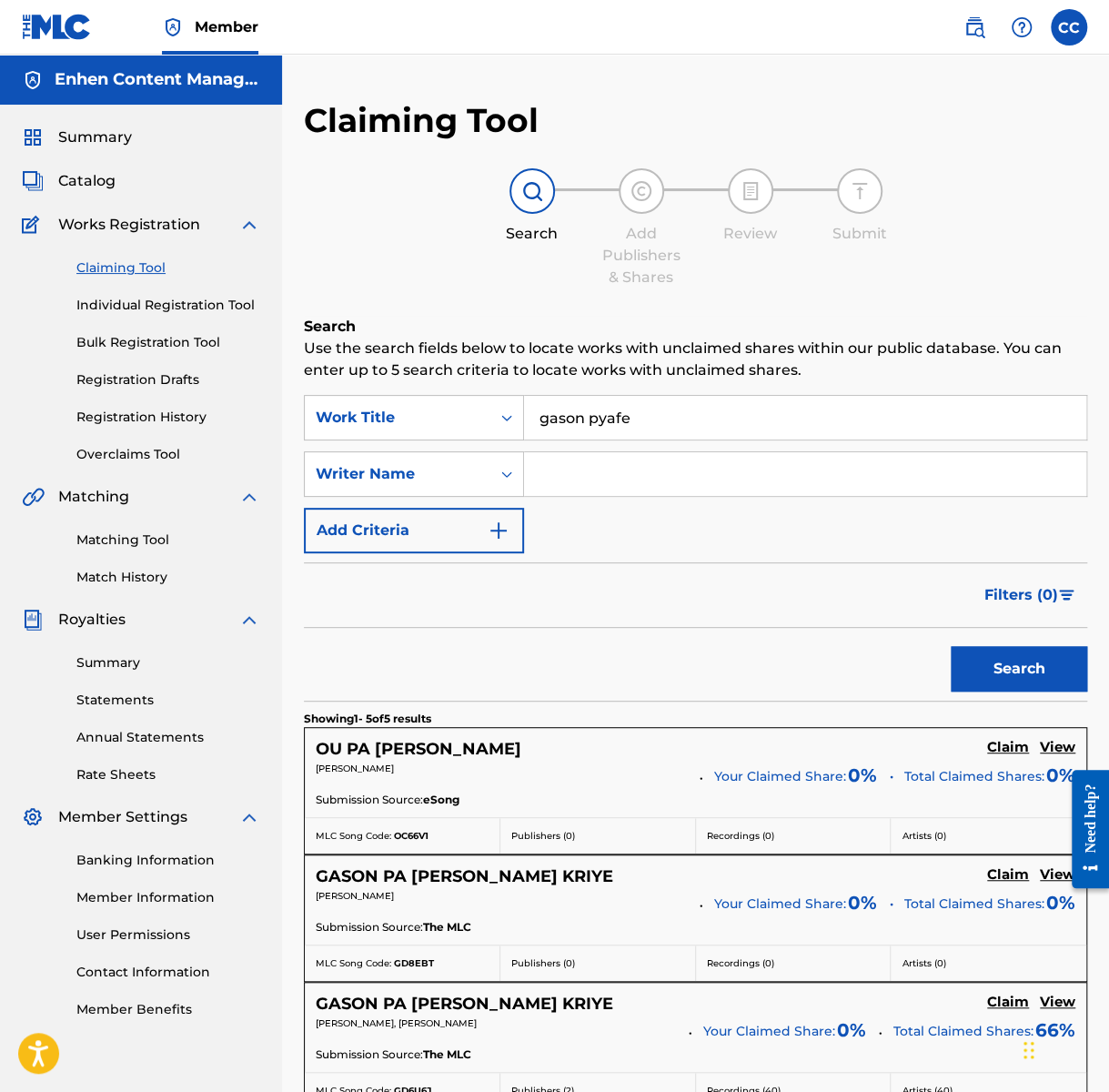
click at [561, 417] on input "gason pyafe" at bounding box center [804, 417] width 562 height 44
click at [951, 646] on button "Search" at bounding box center [1019, 669] width 137 height 46
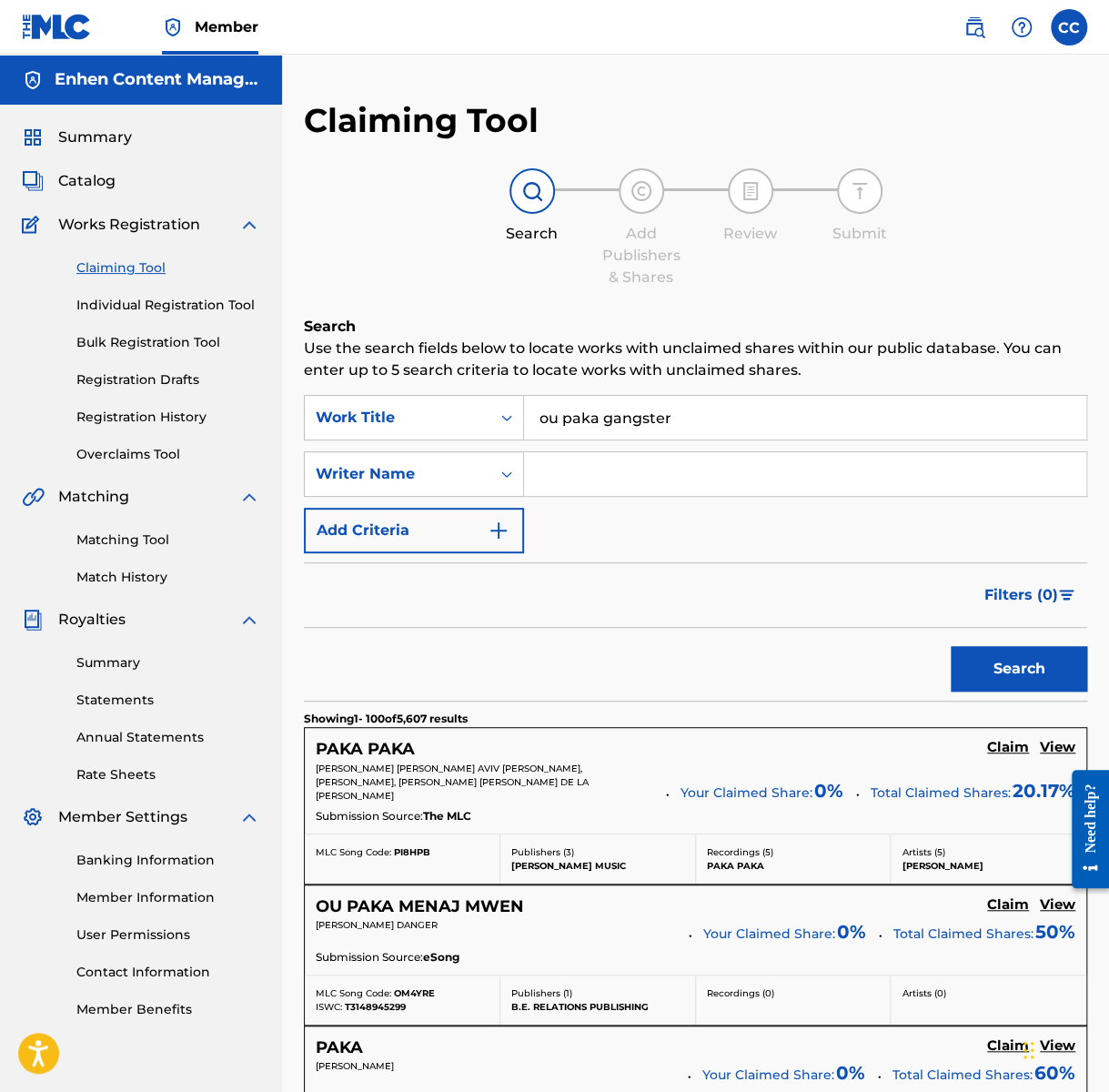
click at [666, 411] on input "ou paka gangster" at bounding box center [804, 417] width 562 height 44
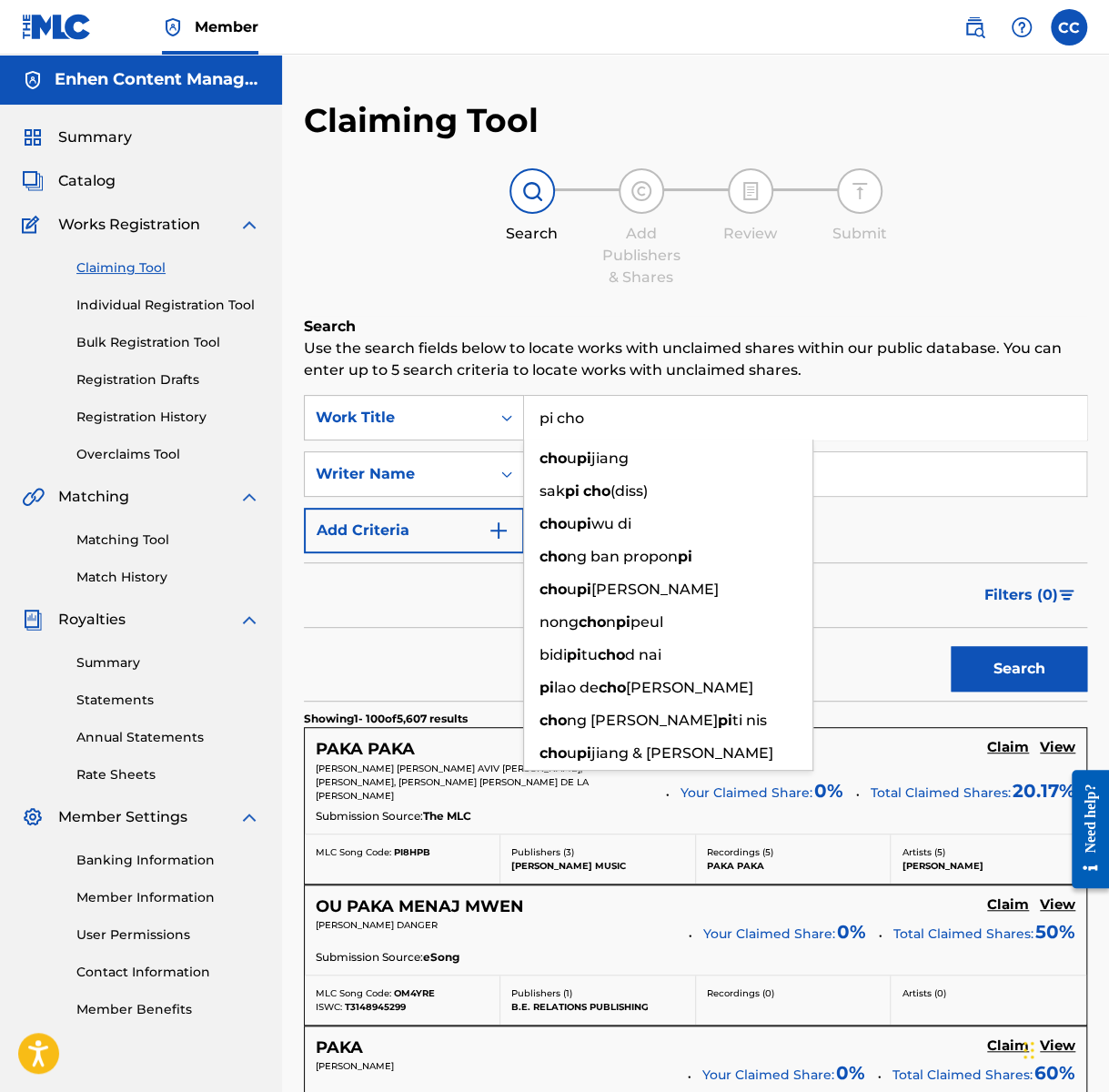
click at [951, 646] on button "Search" at bounding box center [1019, 669] width 137 height 46
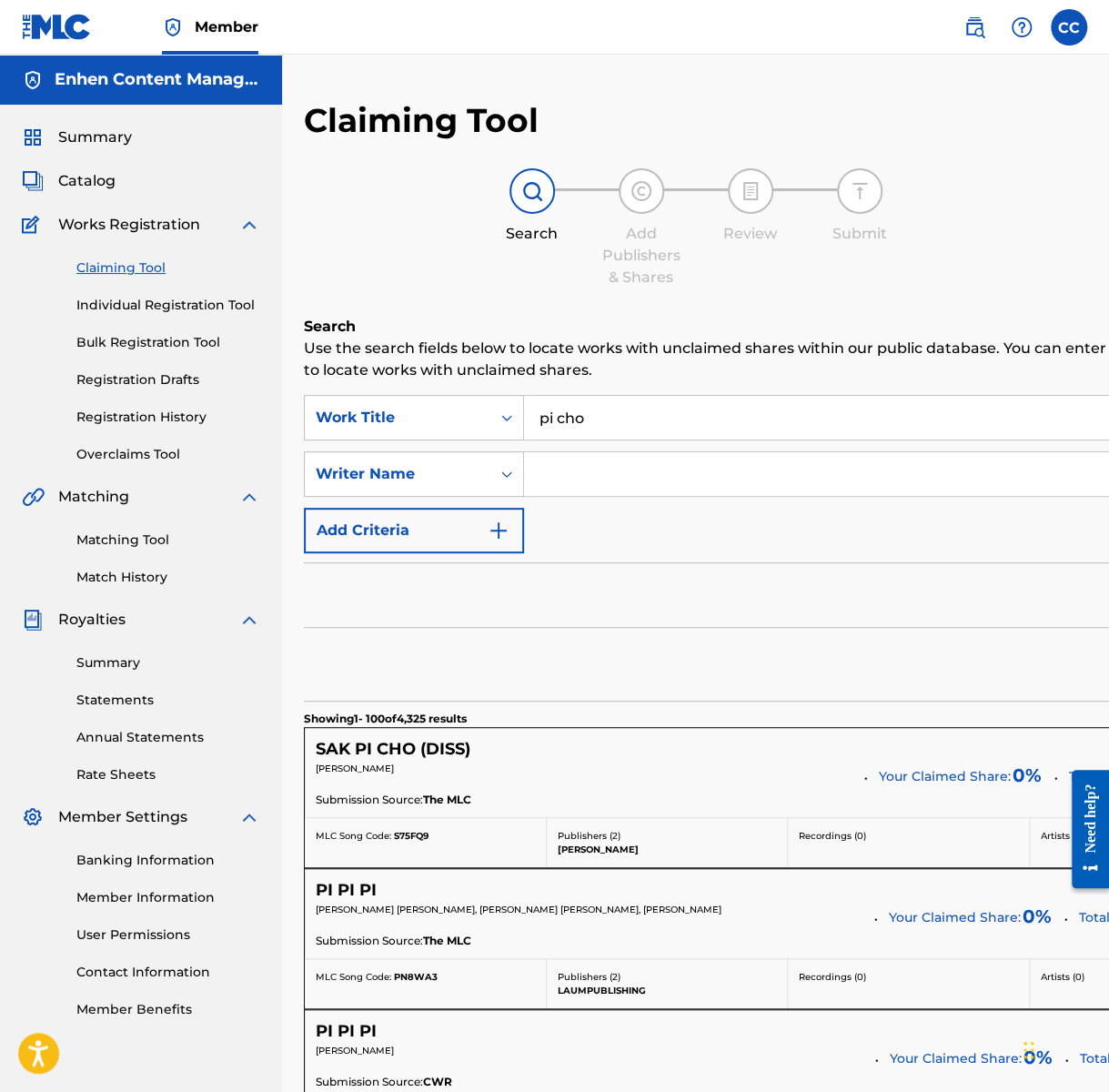
click at [607, 426] on input "pi cho" at bounding box center [897, 417] width 747 height 44
type input "two sot pou"
